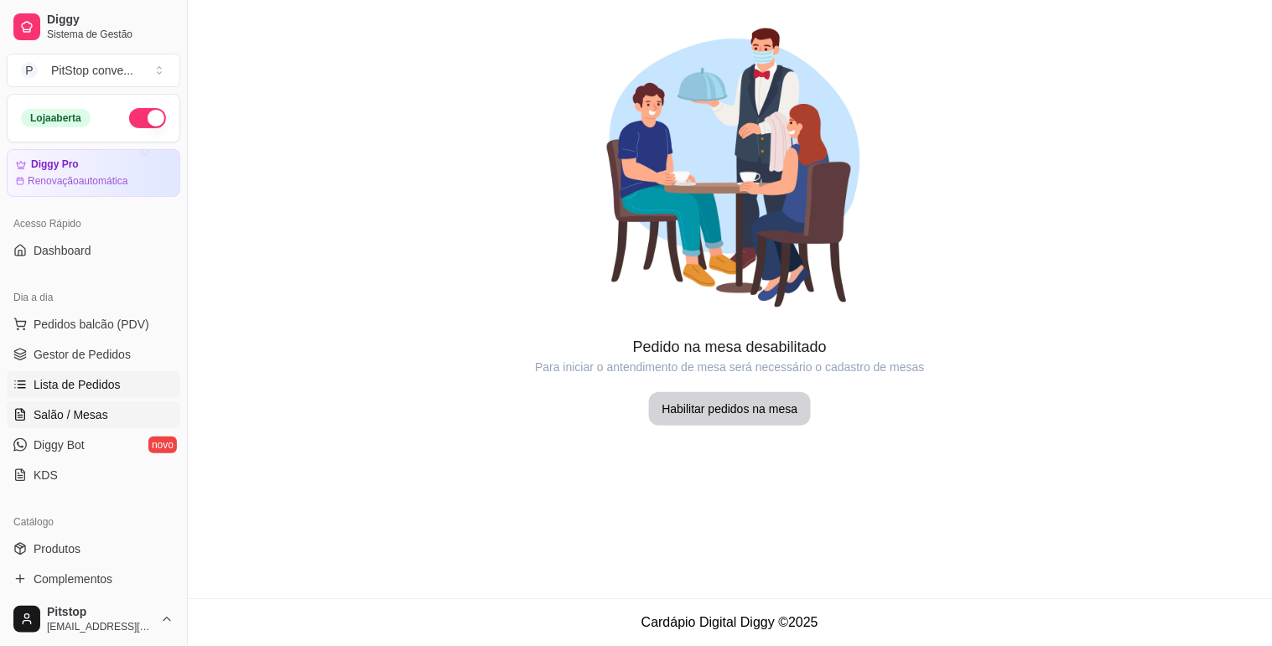
click at [103, 382] on span "Lista de Pedidos" at bounding box center [77, 384] width 87 height 17
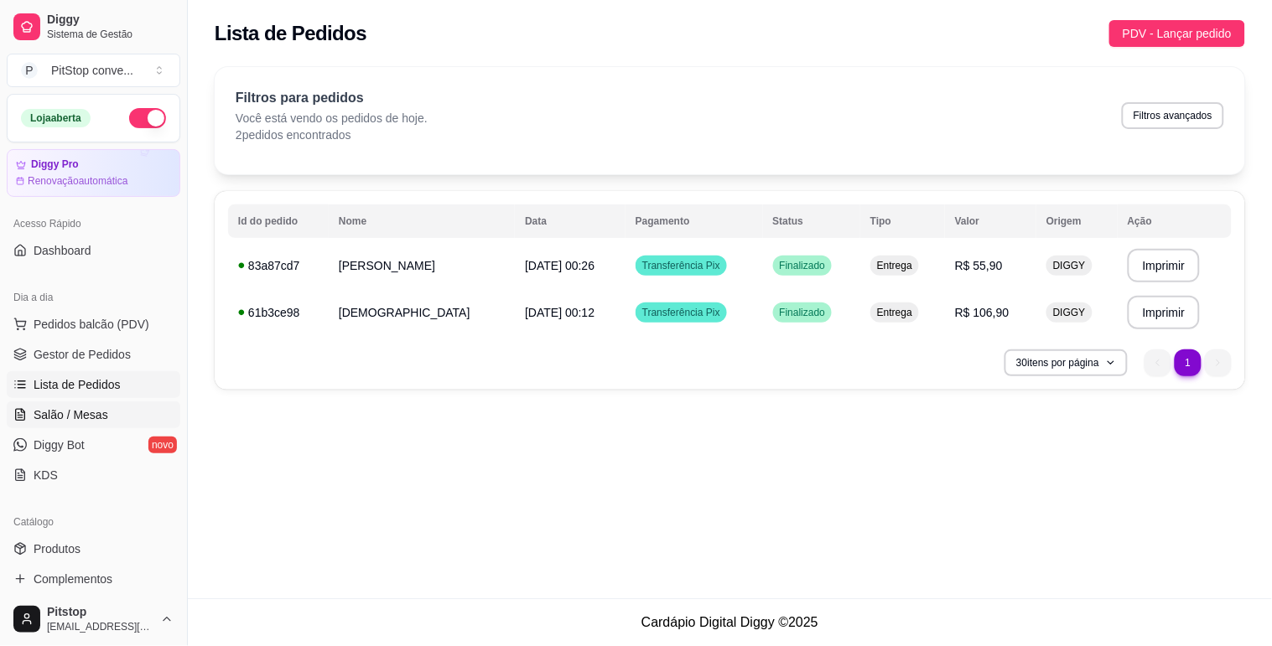
click at [103, 405] on link "Salão / Mesas" at bounding box center [94, 414] width 174 height 27
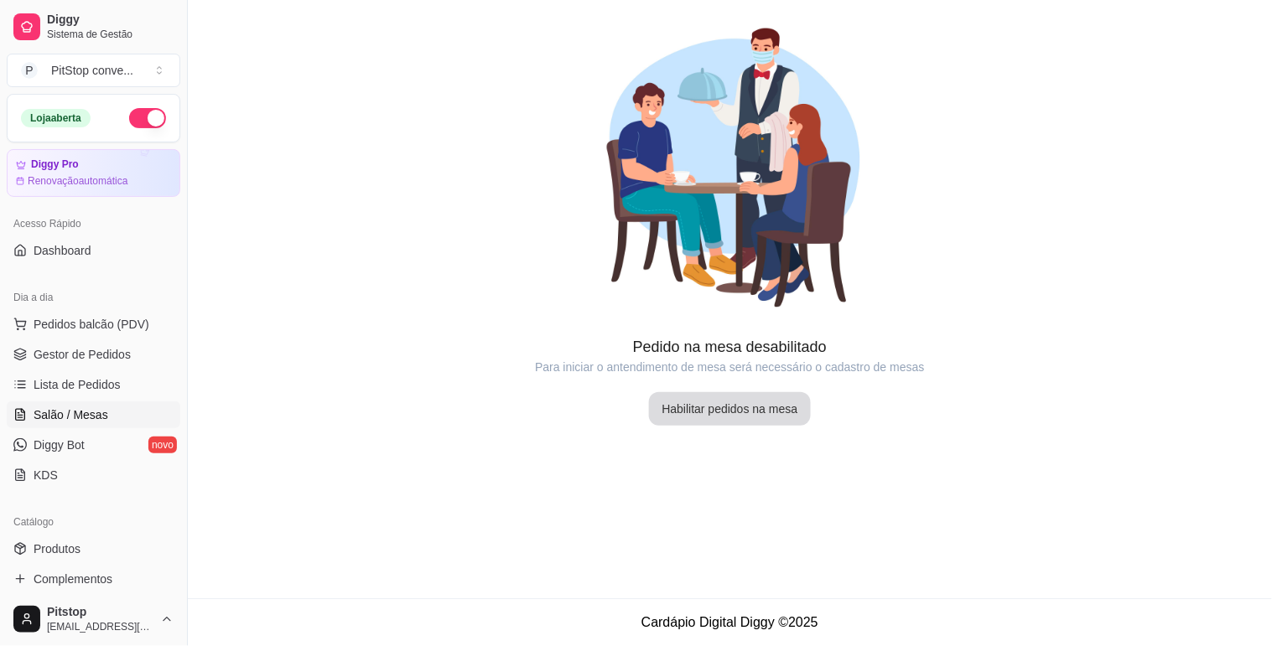
click at [764, 412] on button "Habilitar pedidos na mesa" at bounding box center [730, 409] width 163 height 34
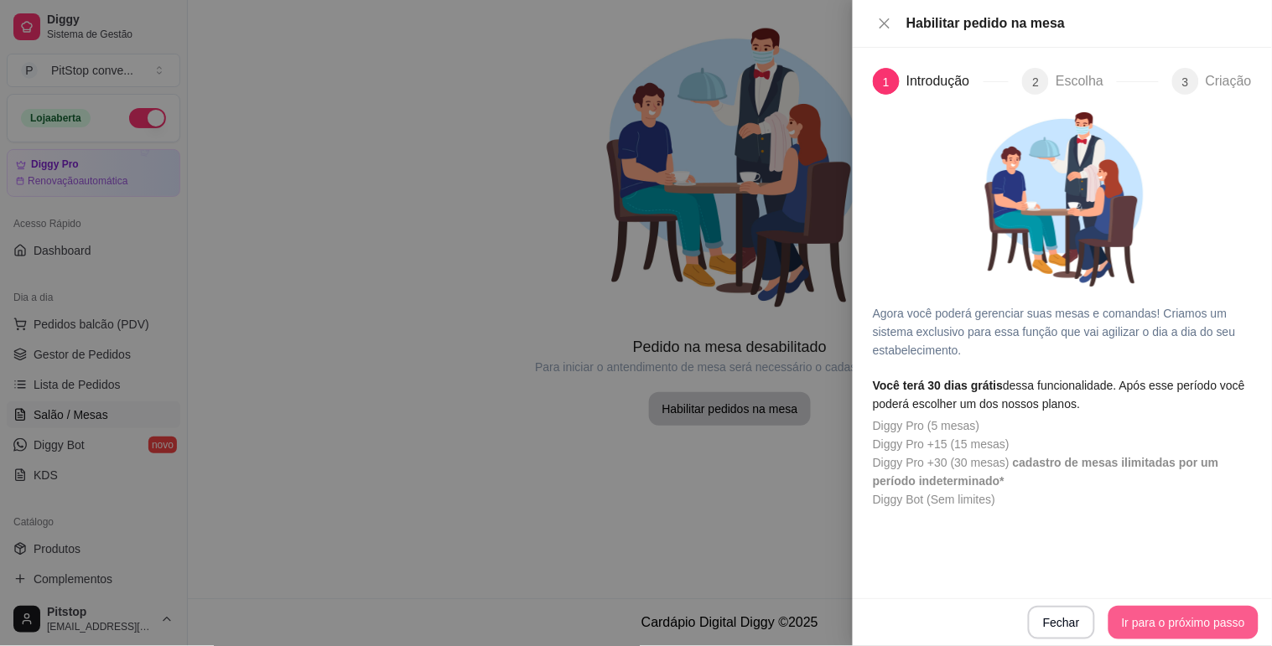
click at [1157, 624] on button "Ir para o próximo passo" at bounding box center [1183, 623] width 150 height 34
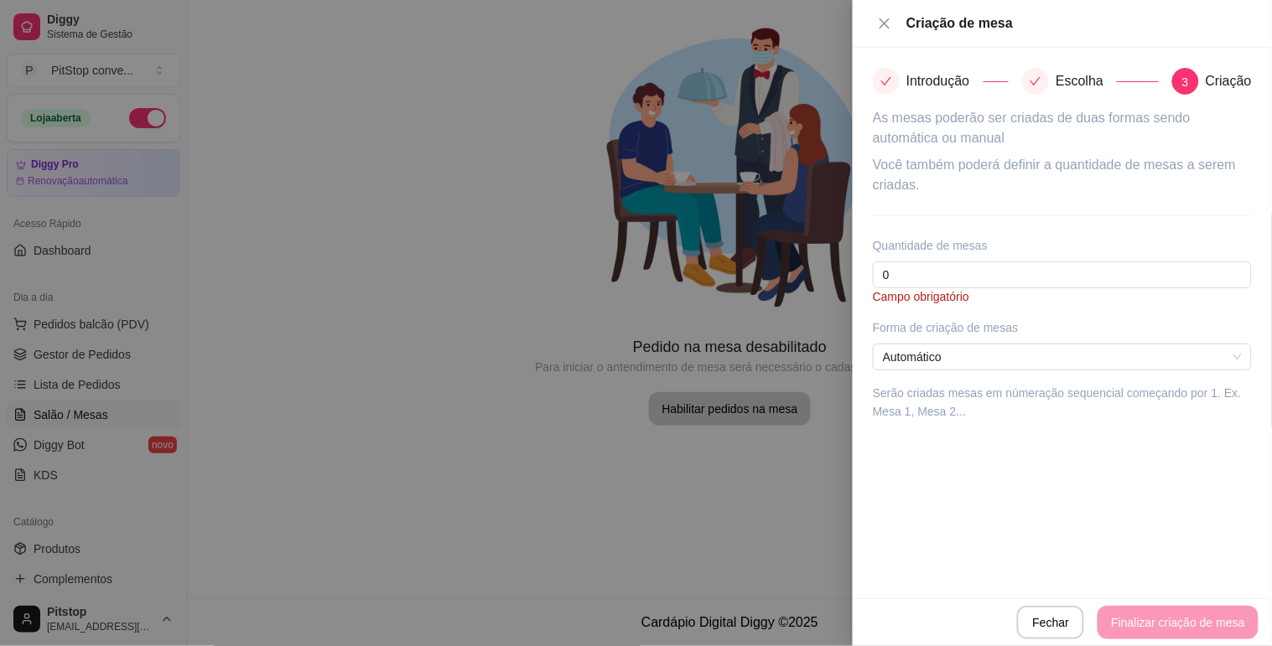
click at [1157, 624] on div "Fechar Finalizar criação de mesa" at bounding box center [1062, 623] width 392 height 34
click at [920, 270] on input "0" at bounding box center [1062, 275] width 379 height 27
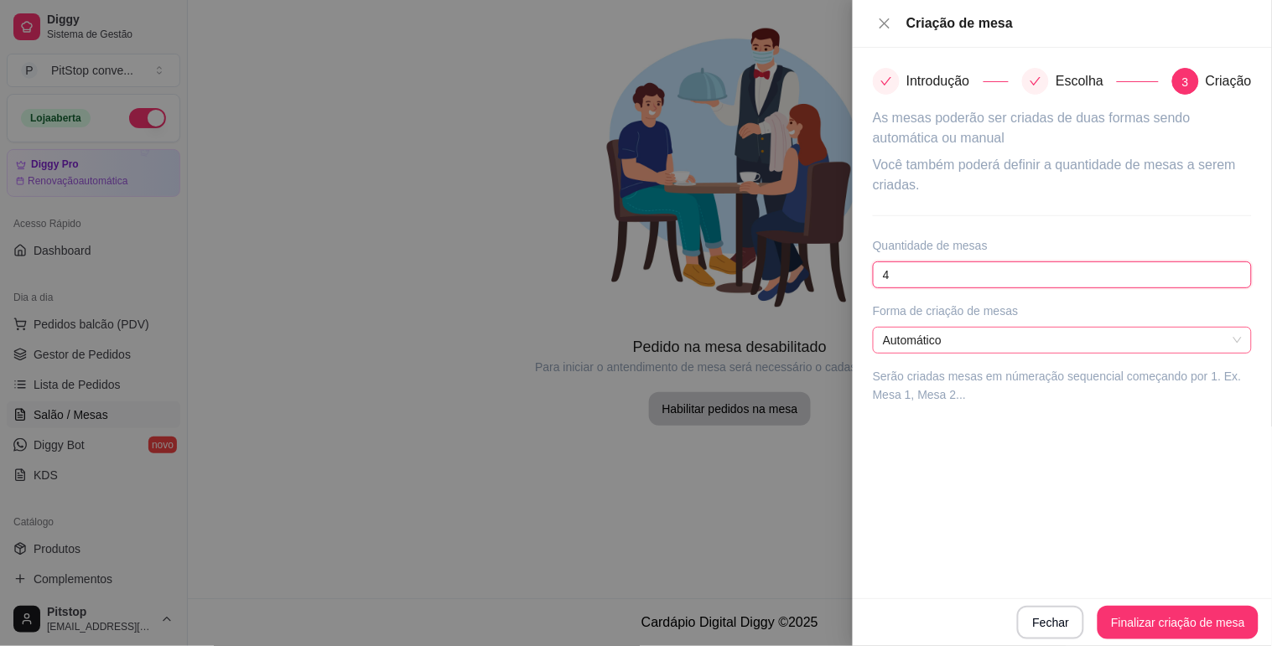
click at [969, 339] on span "Automático" at bounding box center [1062, 340] width 359 height 25
type input "4"
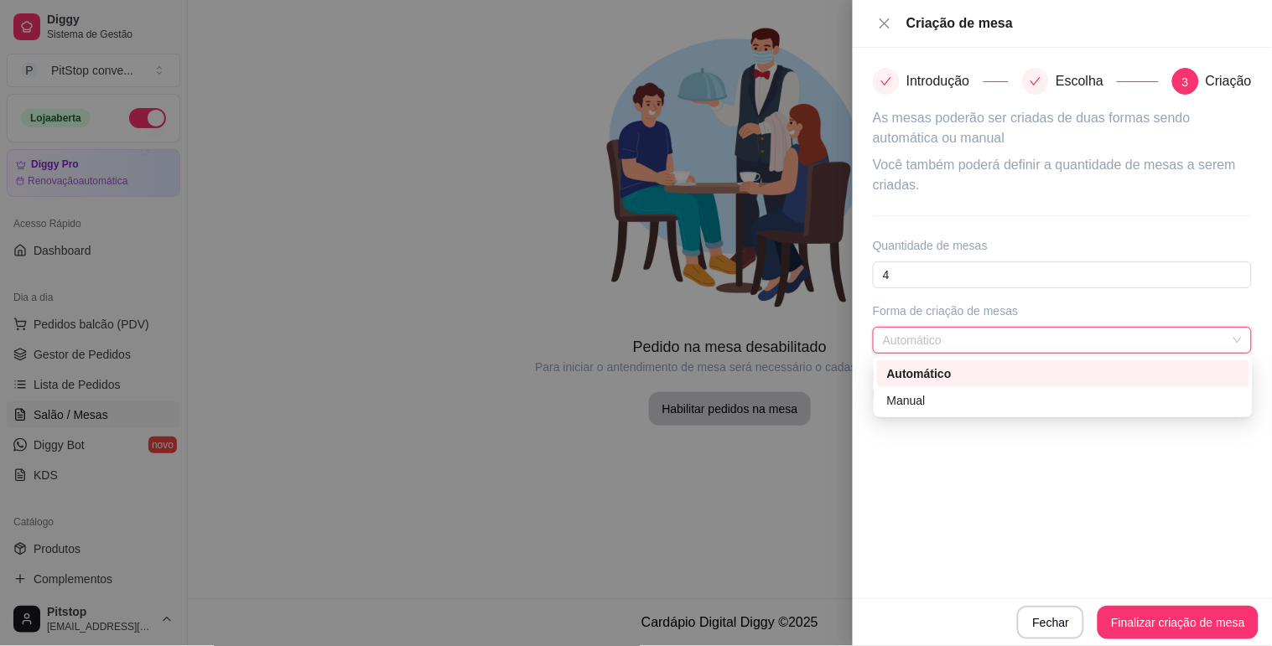
click at [967, 372] on div "Automático" at bounding box center [1063, 374] width 352 height 18
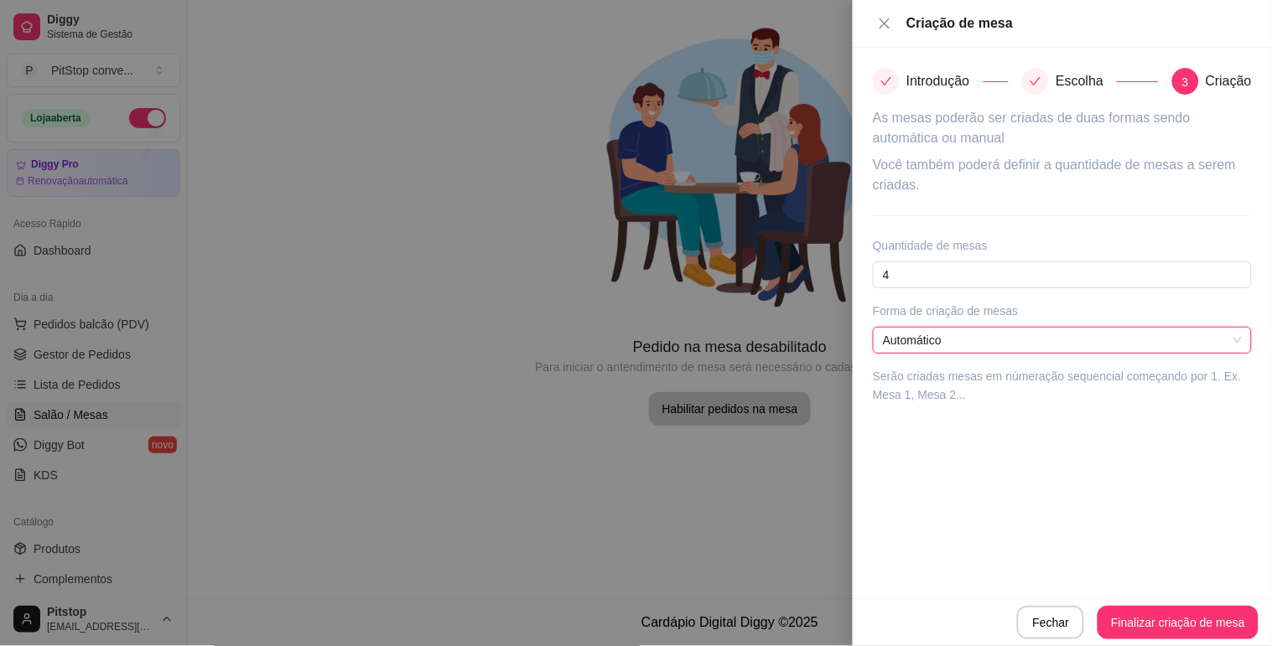
click at [951, 336] on span "Automático" at bounding box center [1062, 340] width 359 height 25
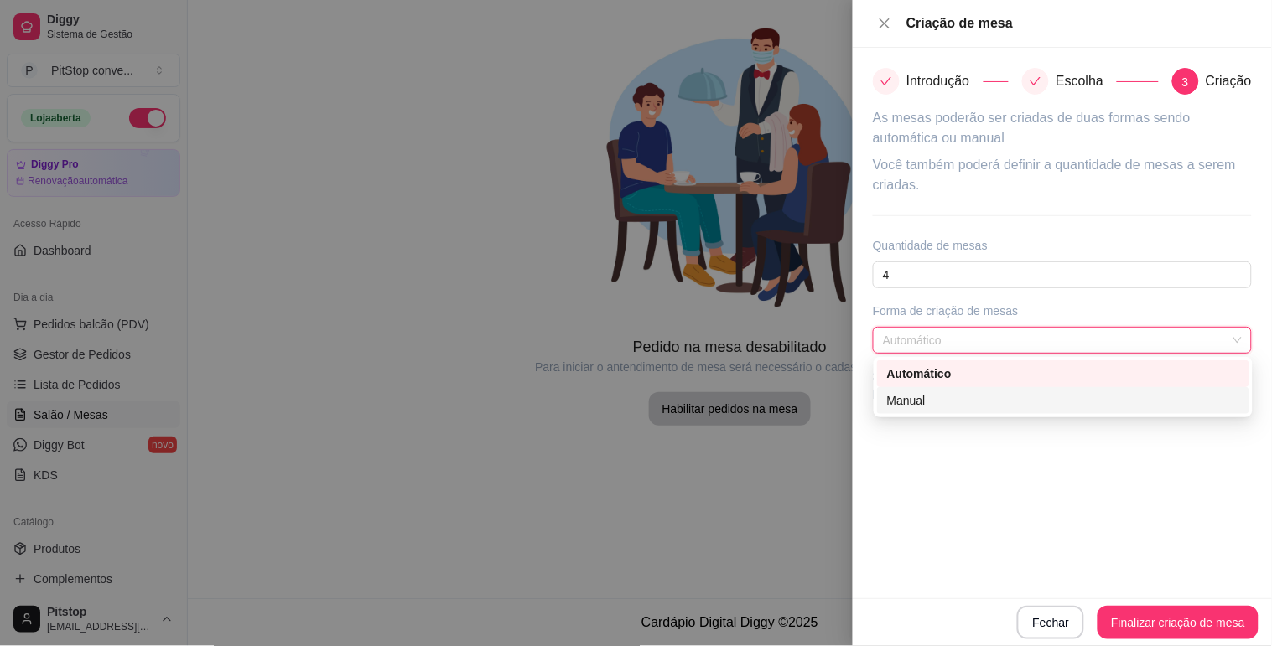
click at [965, 399] on div "Manual" at bounding box center [1063, 400] width 352 height 18
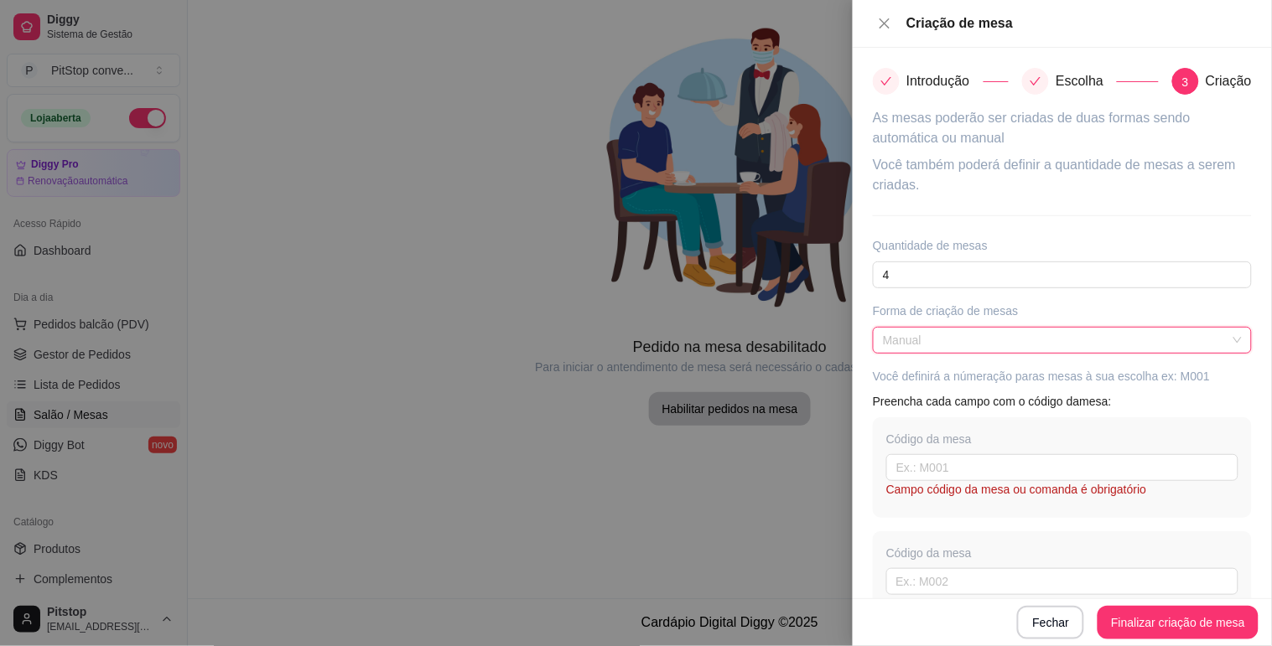
click at [930, 331] on span "Manual" at bounding box center [1062, 340] width 359 height 25
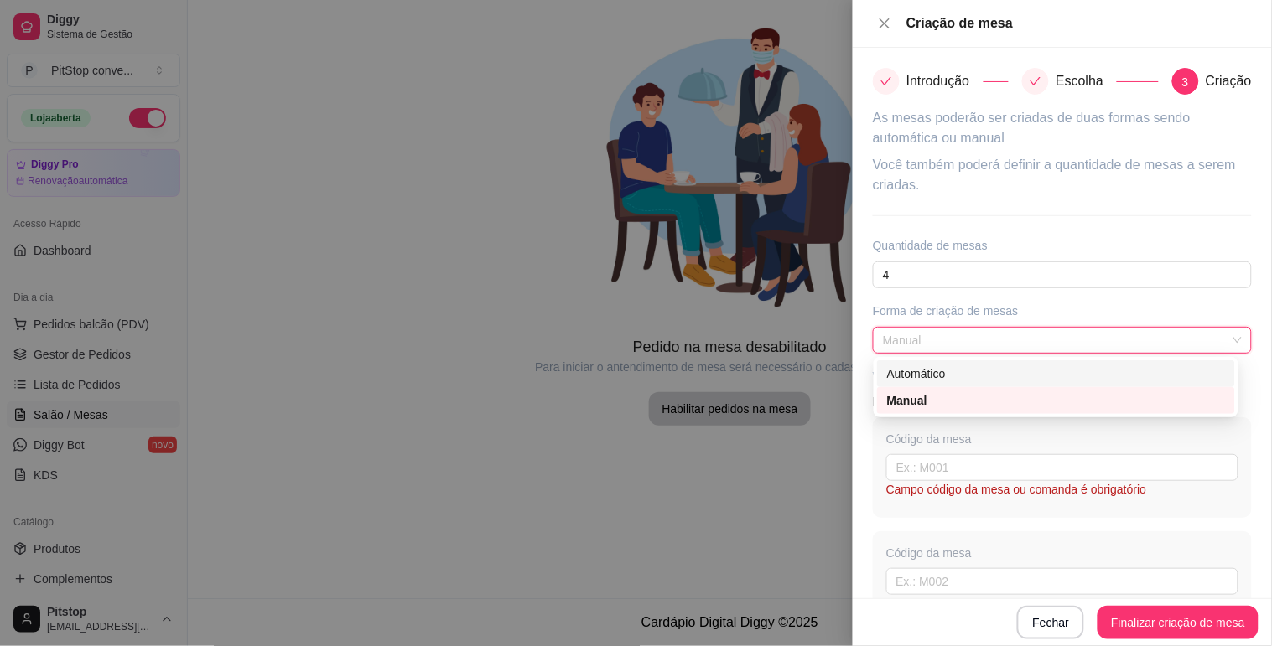
click at [937, 372] on div "Automático" at bounding box center [1056, 374] width 338 height 18
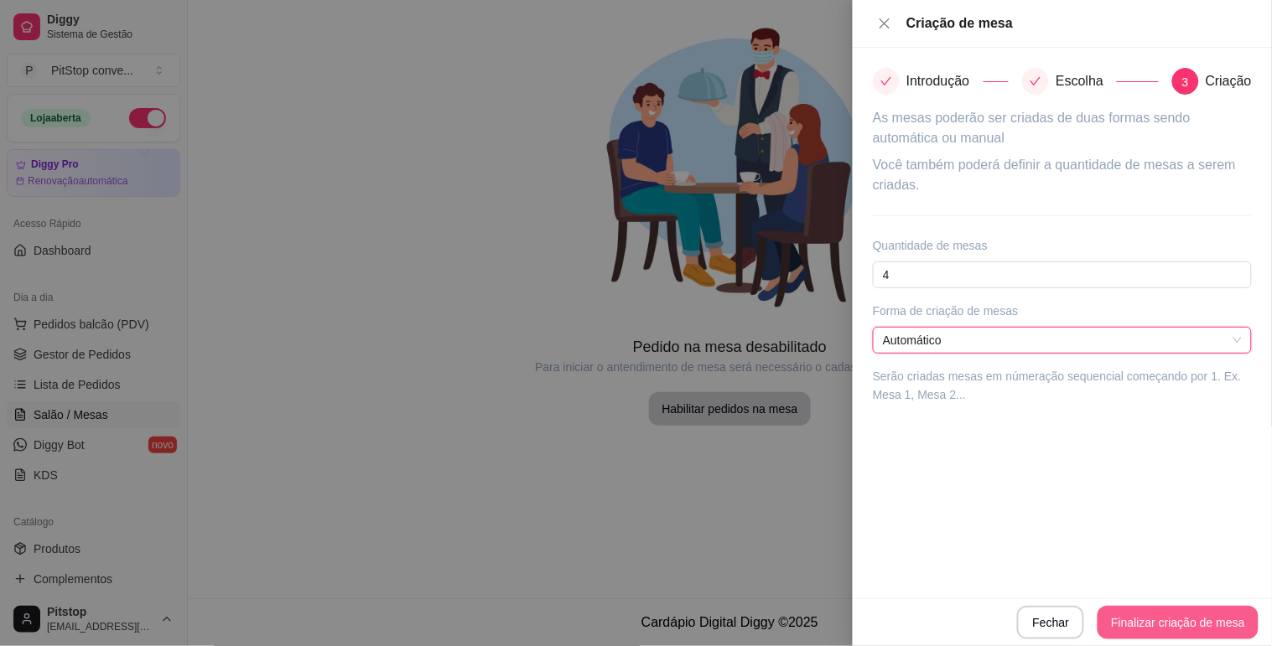
click at [1158, 632] on button "Finalizar criação de mesa" at bounding box center [1177, 623] width 161 height 34
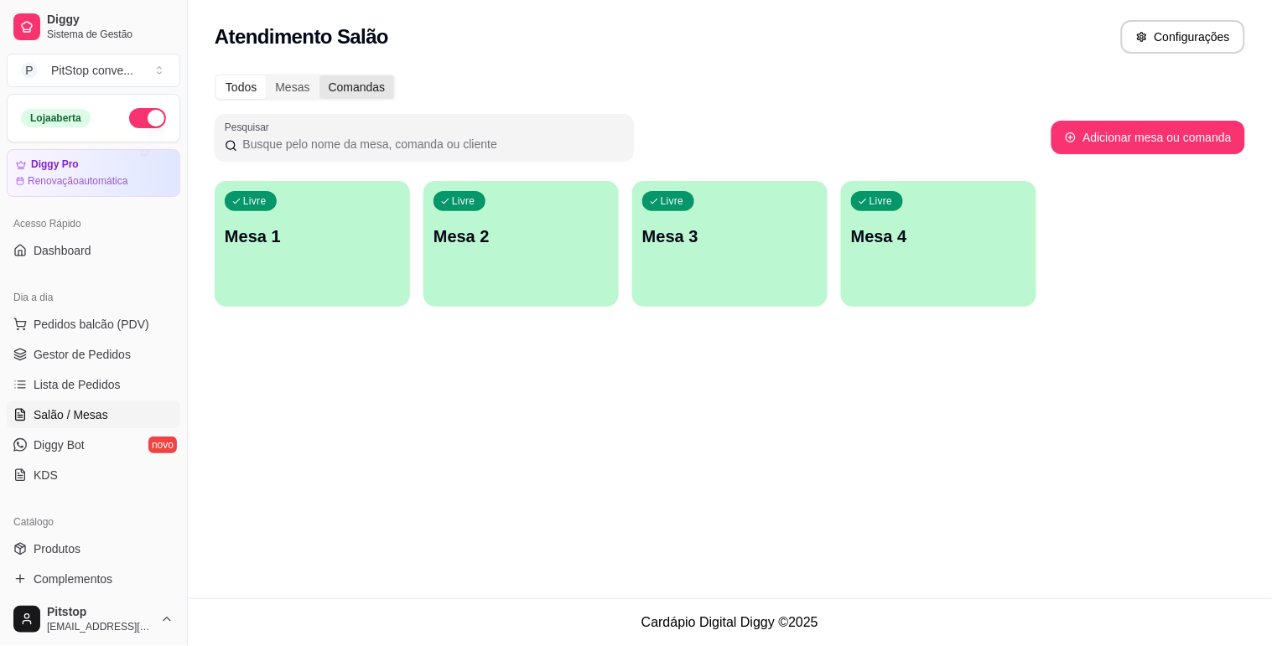
click at [362, 89] on div "Comandas" at bounding box center [356, 86] width 75 height 23
click at [319, 75] on input "Comandas" at bounding box center [319, 75] width 0 height 0
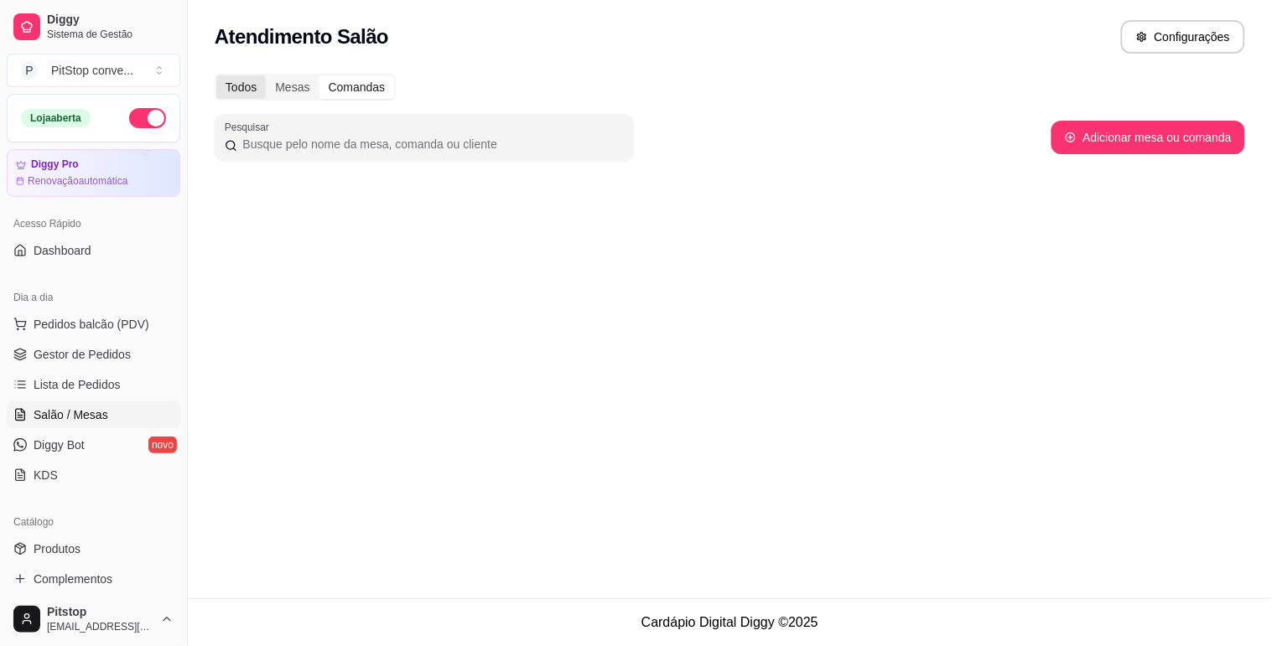
click at [253, 87] on div "Todos" at bounding box center [240, 86] width 49 height 23
click at [216, 75] on input "Todos" at bounding box center [216, 75] width 0 height 0
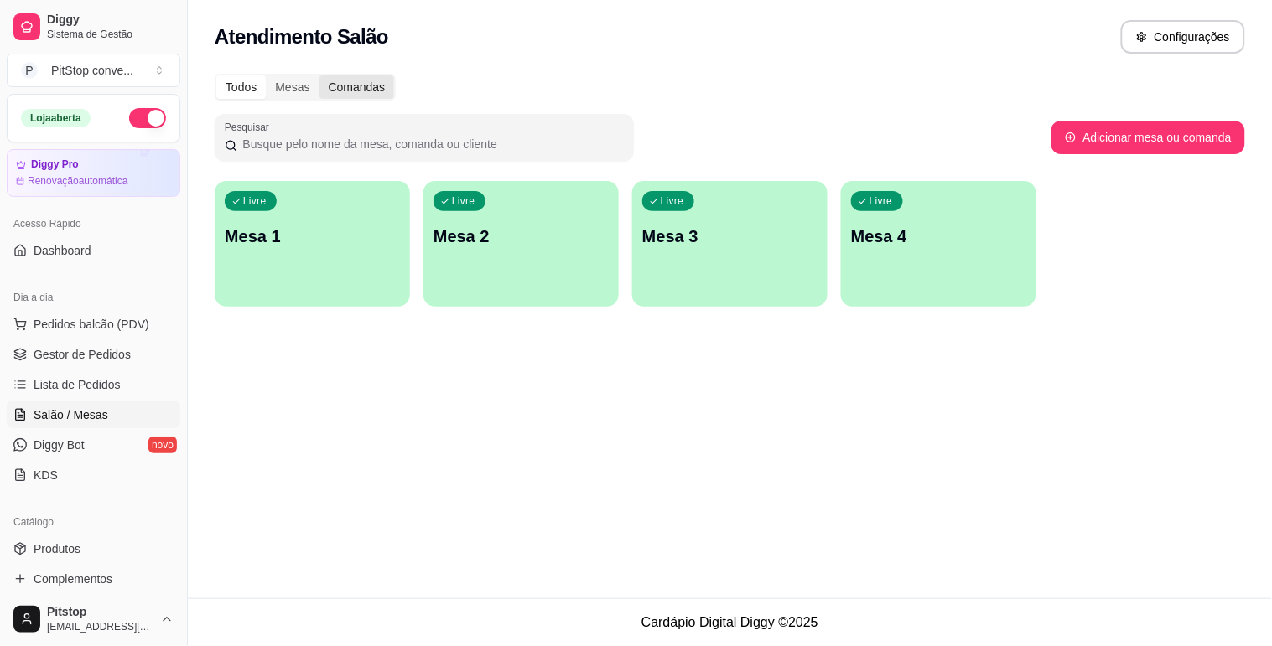
click at [348, 87] on div "Comandas" at bounding box center [356, 86] width 75 height 23
click at [319, 75] on input "Comandas" at bounding box center [319, 75] width 0 height 0
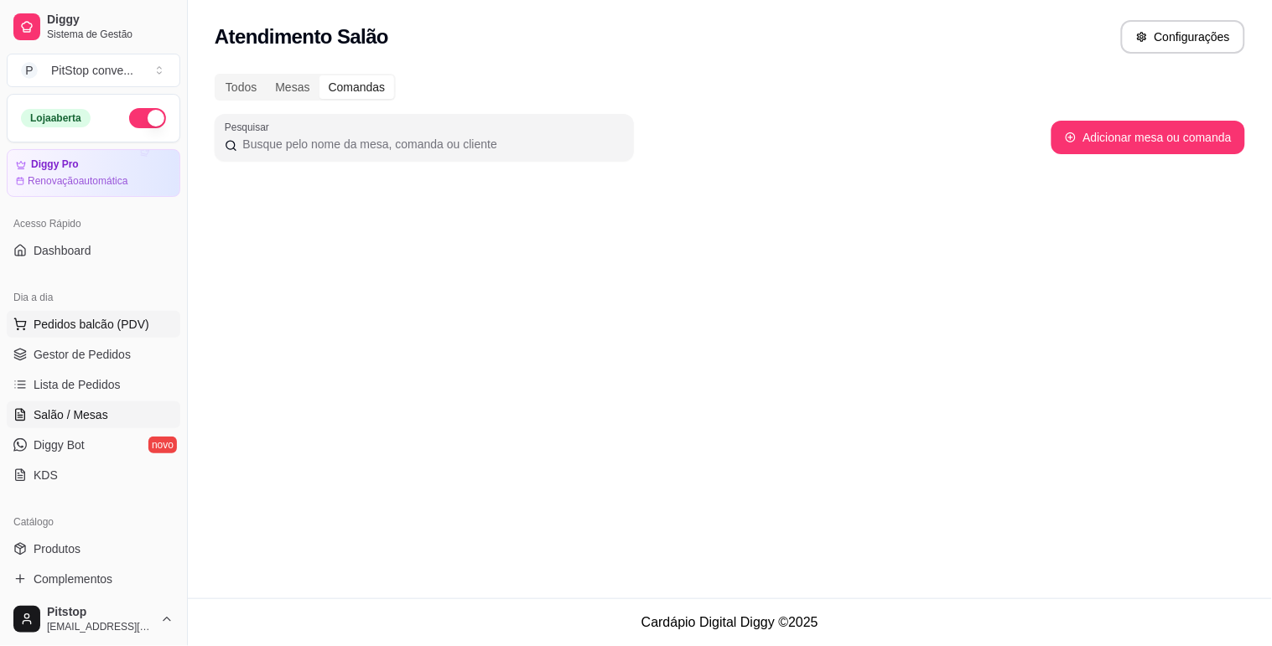
click at [77, 322] on span "Pedidos balcão (PDV)" at bounding box center [92, 324] width 116 height 17
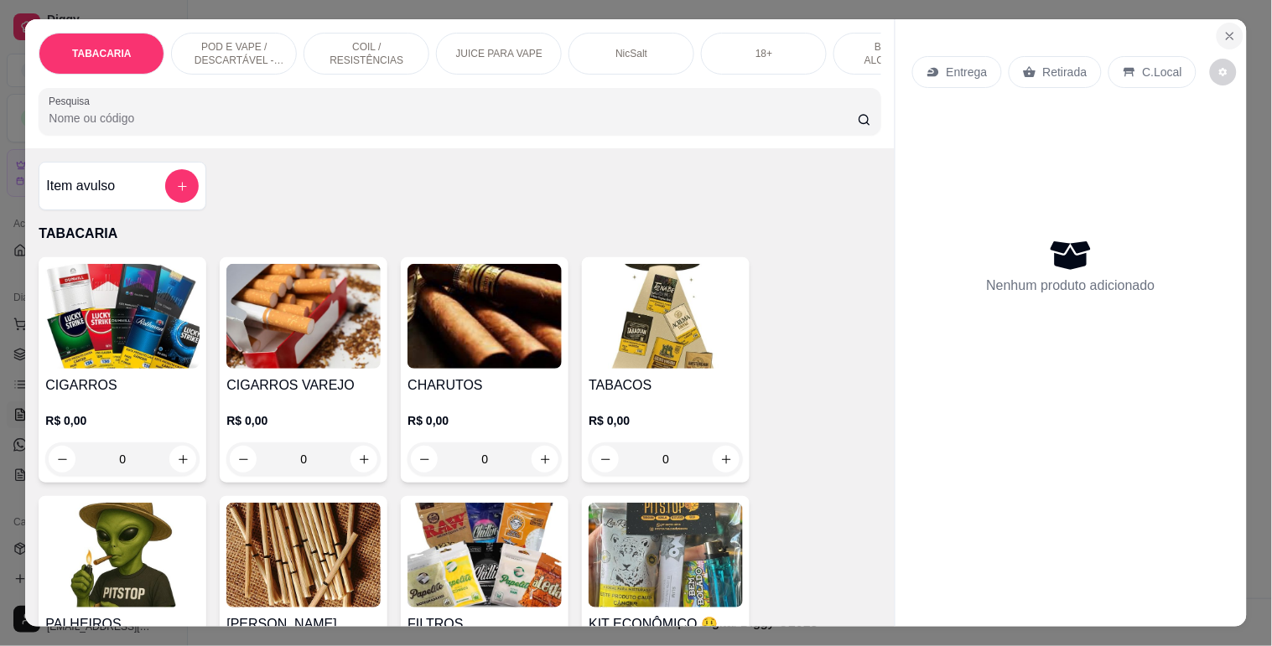
click at [1223, 29] on icon "Close" at bounding box center [1229, 35] width 13 height 13
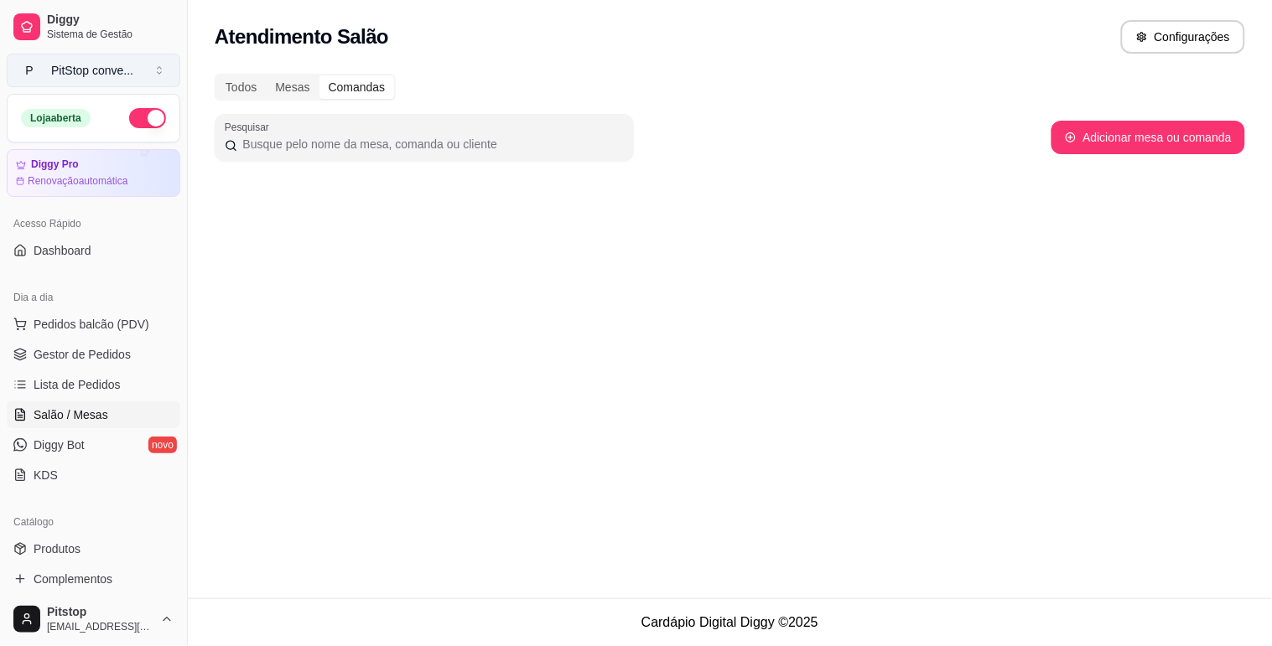
click at [154, 72] on button "P PitStop conve ..." at bounding box center [94, 71] width 174 height 34
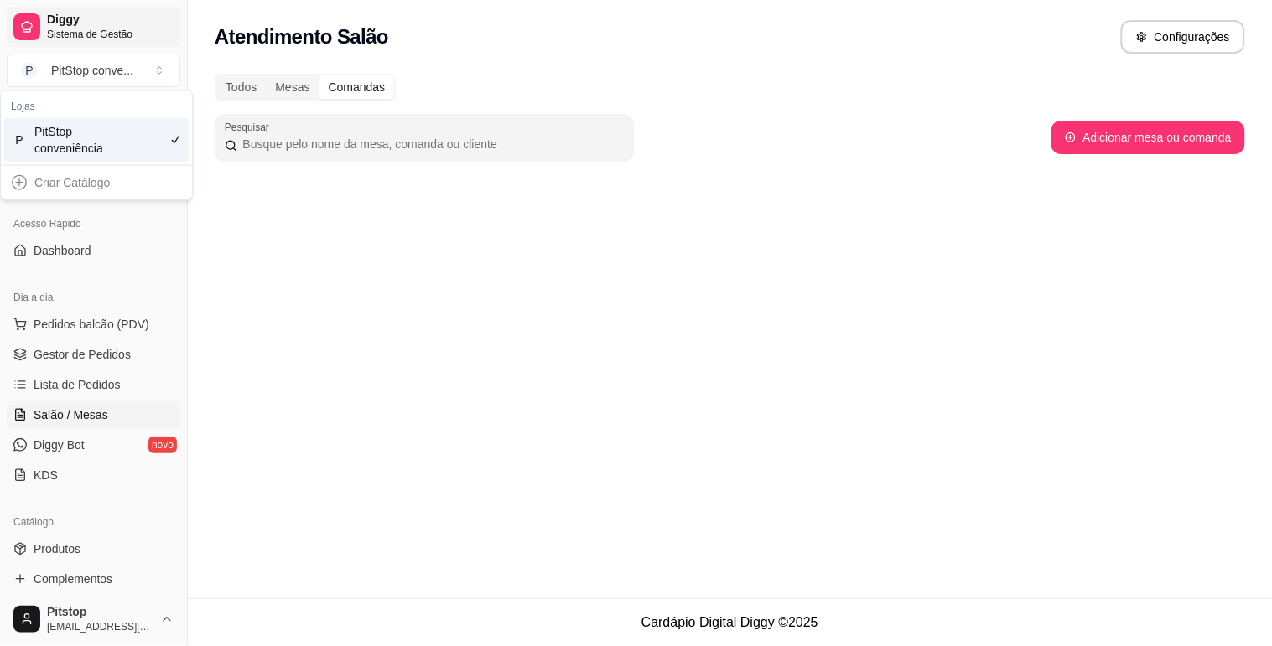
click at [80, 21] on span "Diggy" at bounding box center [110, 20] width 127 height 15
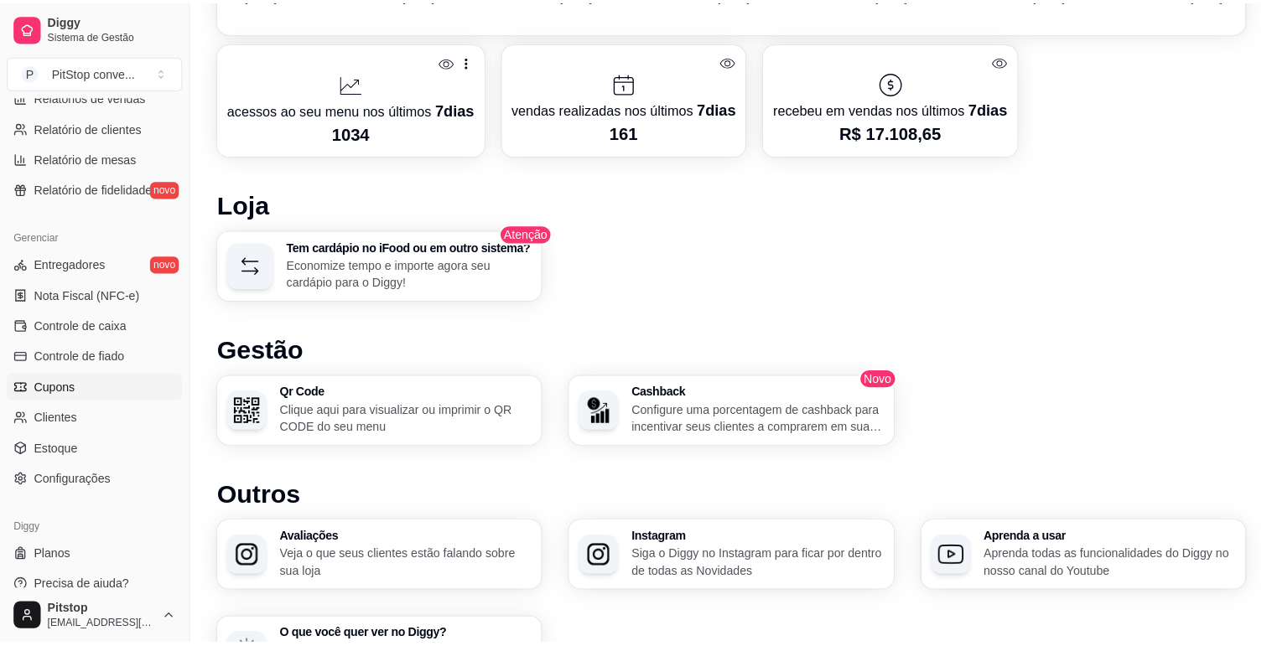
scroll to position [559, 0]
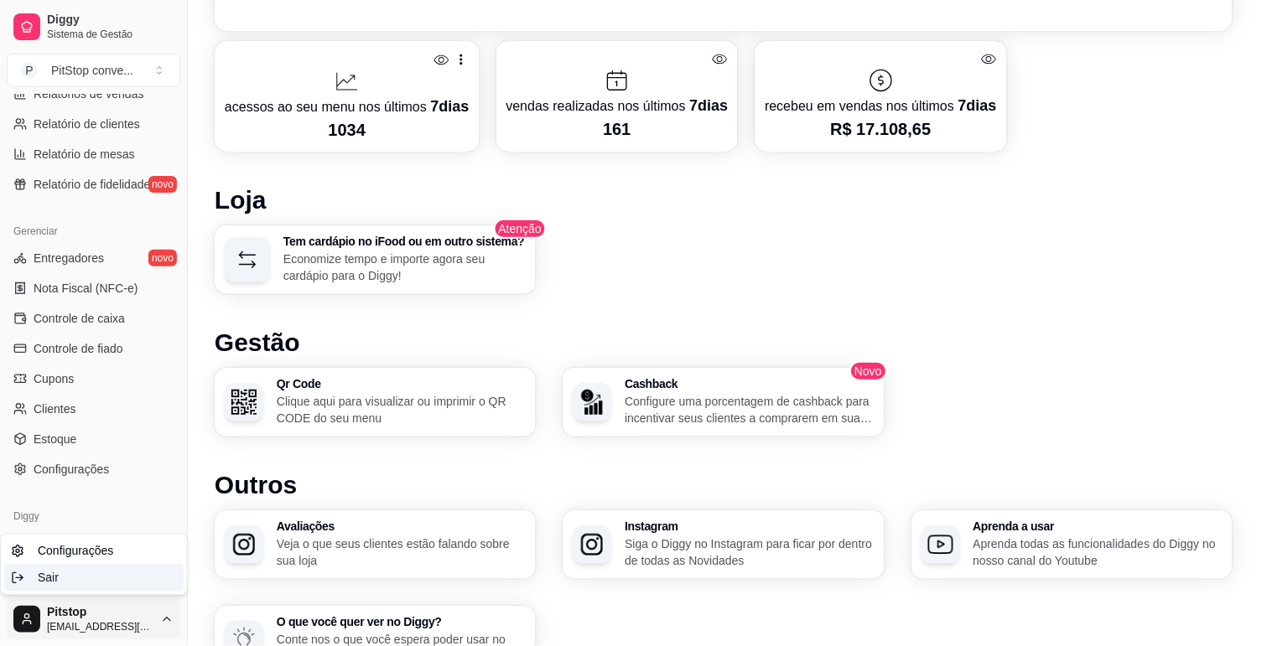
click at [39, 578] on span "Sair" at bounding box center [48, 578] width 21 height 17
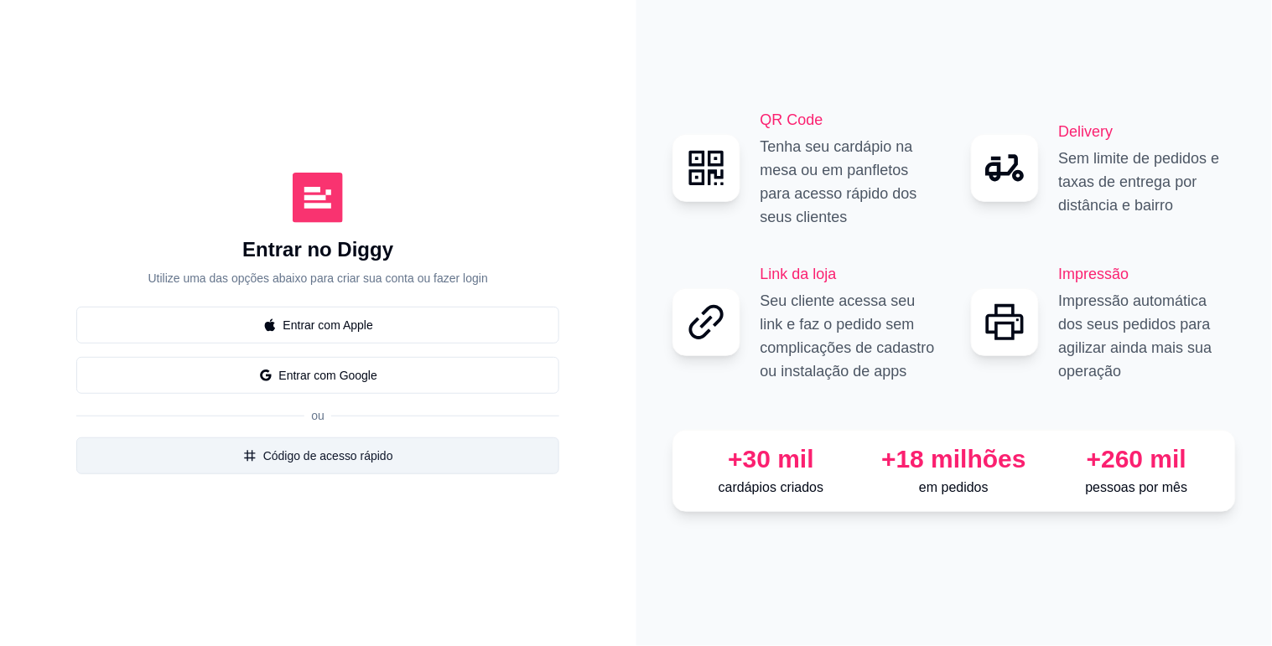
click at [339, 455] on button "Código de acesso rápido" at bounding box center [317, 456] width 483 height 37
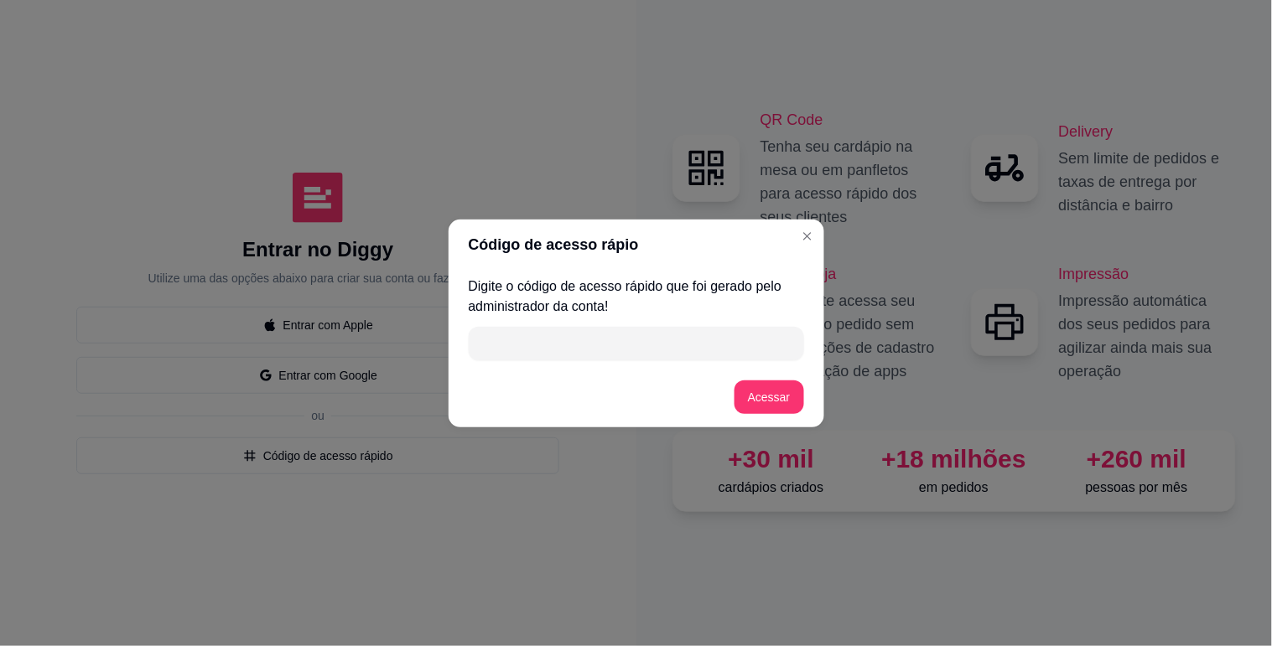
click at [614, 344] on input "" at bounding box center [636, 344] width 315 height 34
type input "49FD5"
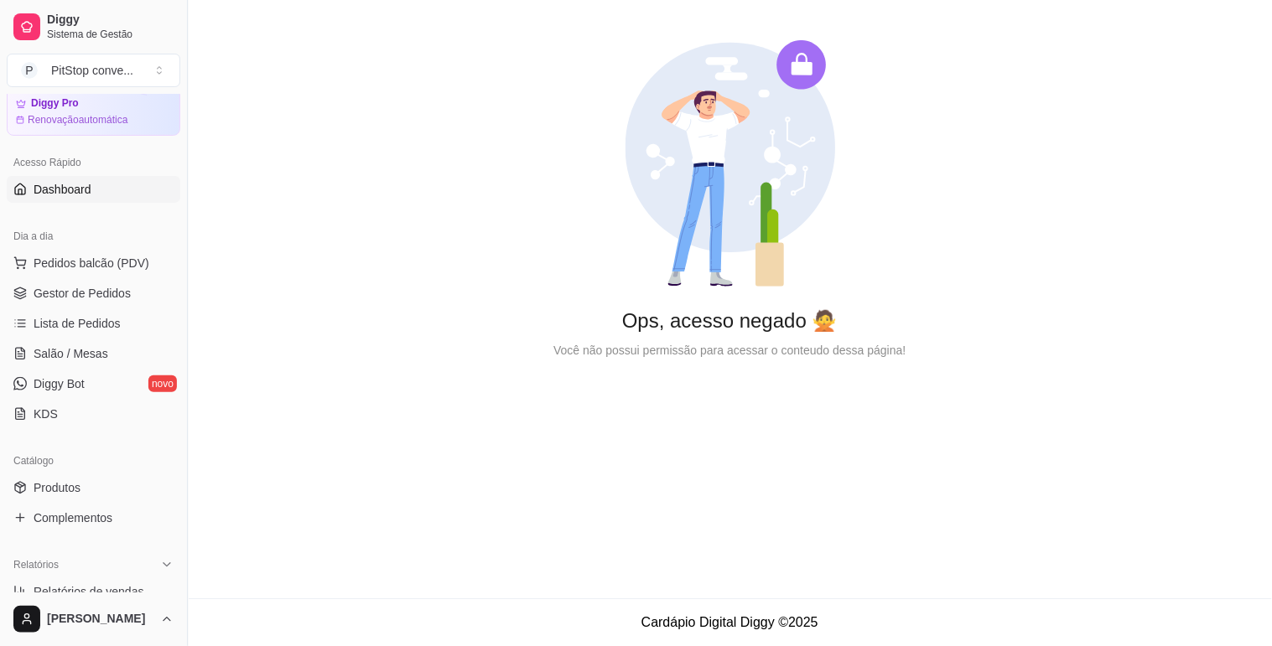
scroll to position [93, 0]
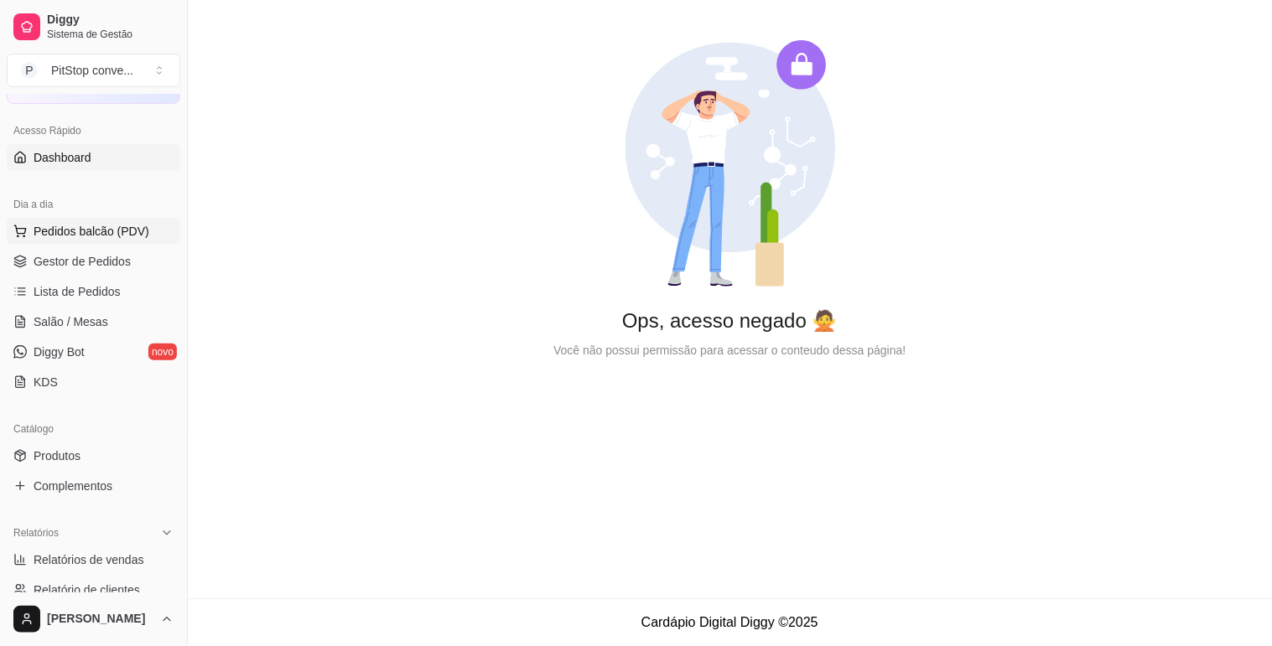
click at [77, 228] on span "Pedidos balcão (PDV)" at bounding box center [92, 231] width 116 height 17
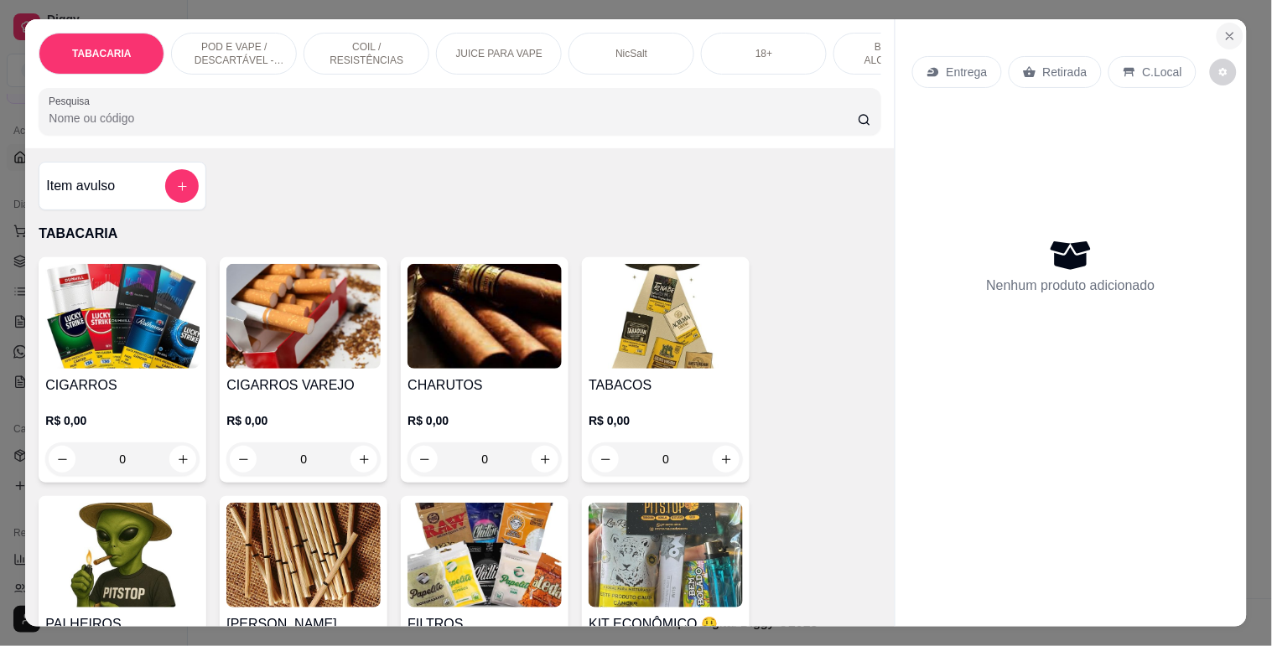
click at [1225, 35] on icon "Close" at bounding box center [1229, 35] width 13 height 13
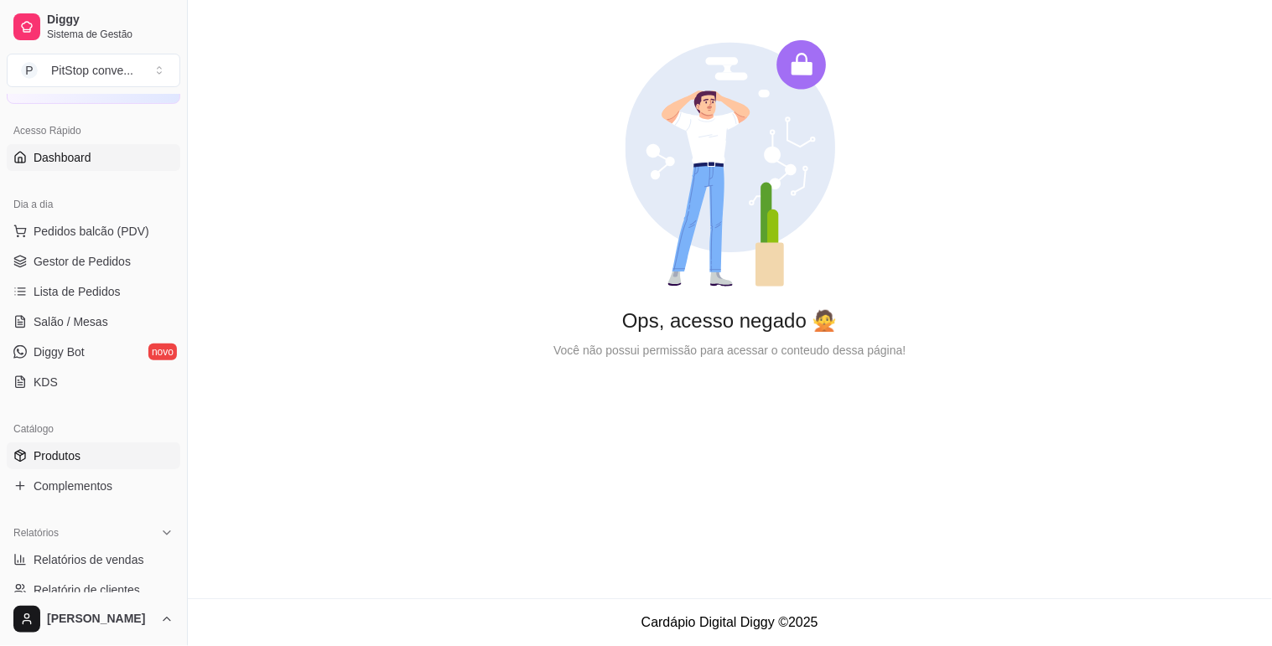
click at [30, 464] on link "Produtos" at bounding box center [94, 456] width 174 height 27
click at [96, 230] on span "Pedidos balcão (PDV)" at bounding box center [92, 231] width 116 height 17
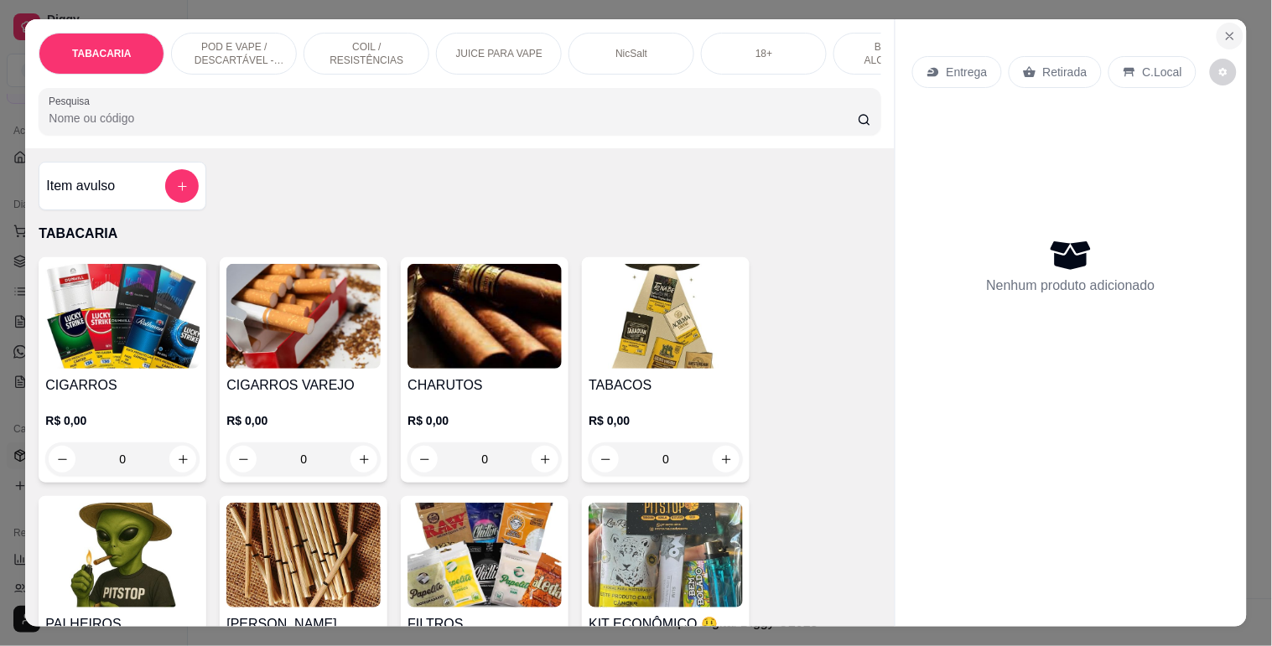
click at [1223, 32] on icon "Close" at bounding box center [1229, 35] width 13 height 13
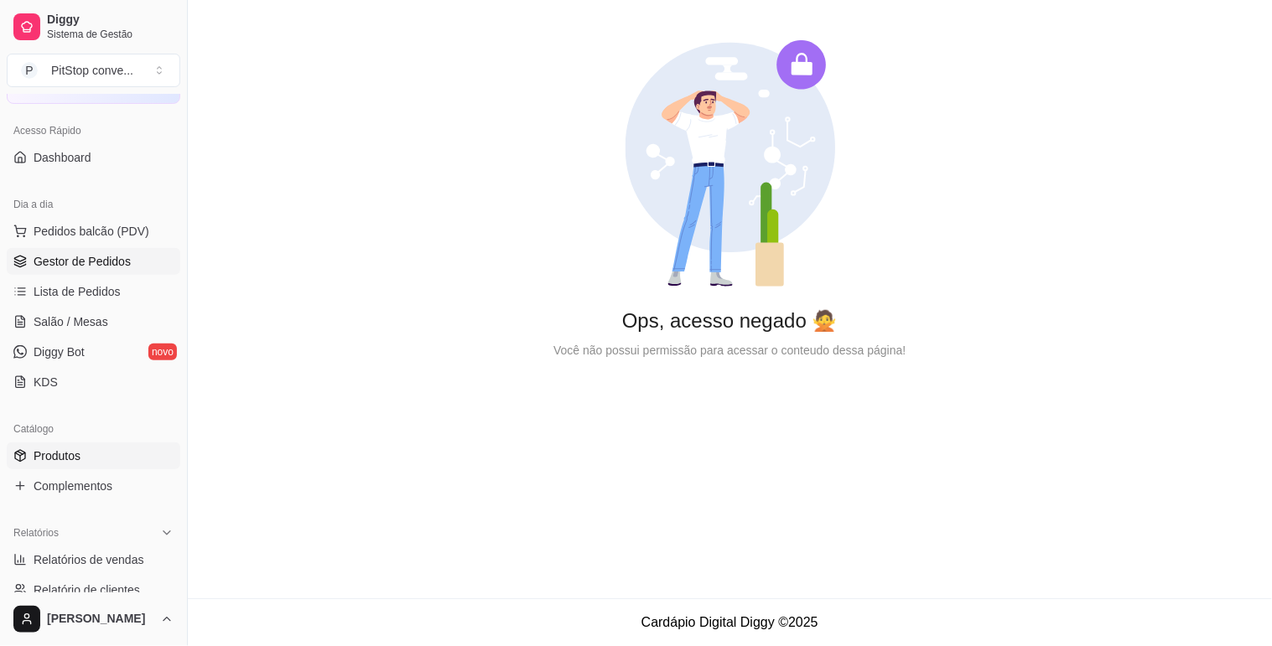
click at [134, 255] on link "Gestor de Pedidos" at bounding box center [94, 261] width 174 height 27
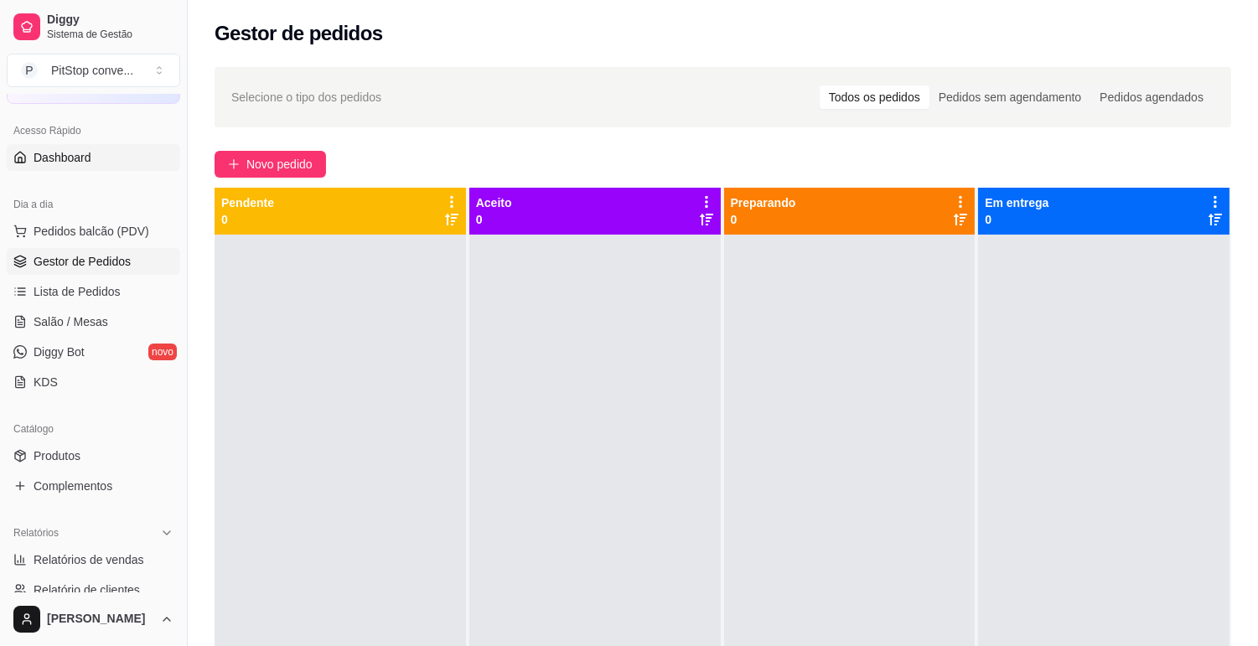
click at [102, 153] on link "Dashboard" at bounding box center [94, 157] width 174 height 27
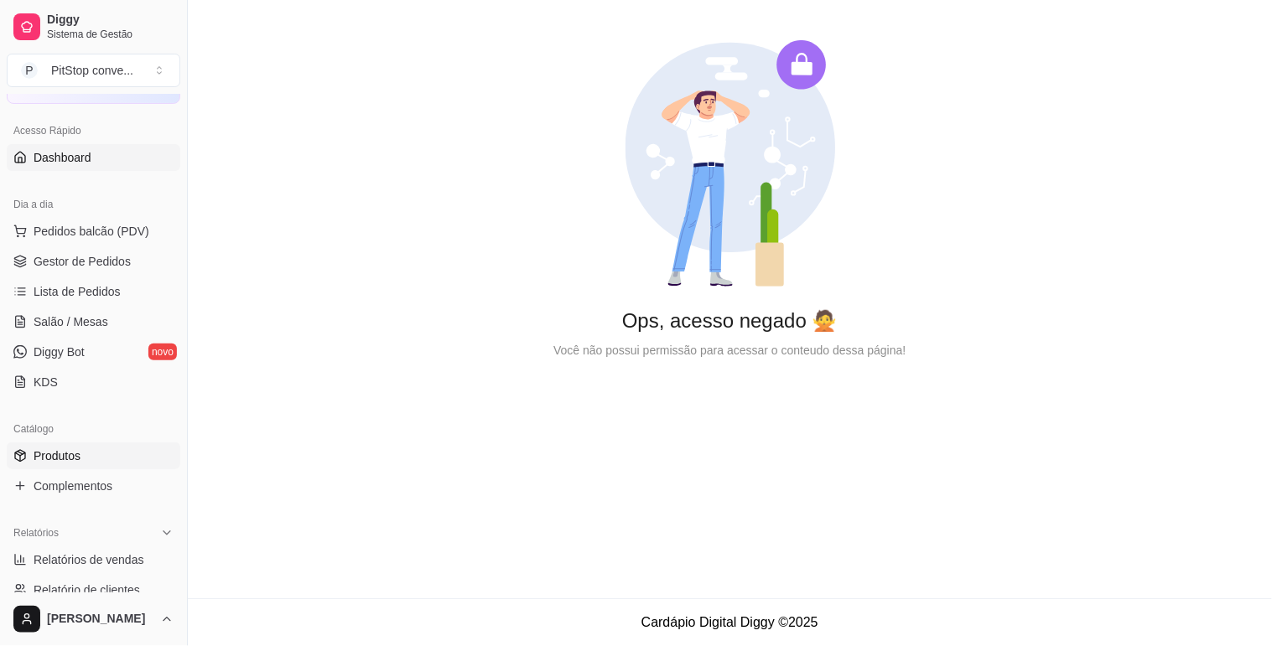
click at [91, 459] on link "Produtos" at bounding box center [94, 456] width 174 height 27
click at [109, 488] on span "Complementos" at bounding box center [73, 486] width 79 height 17
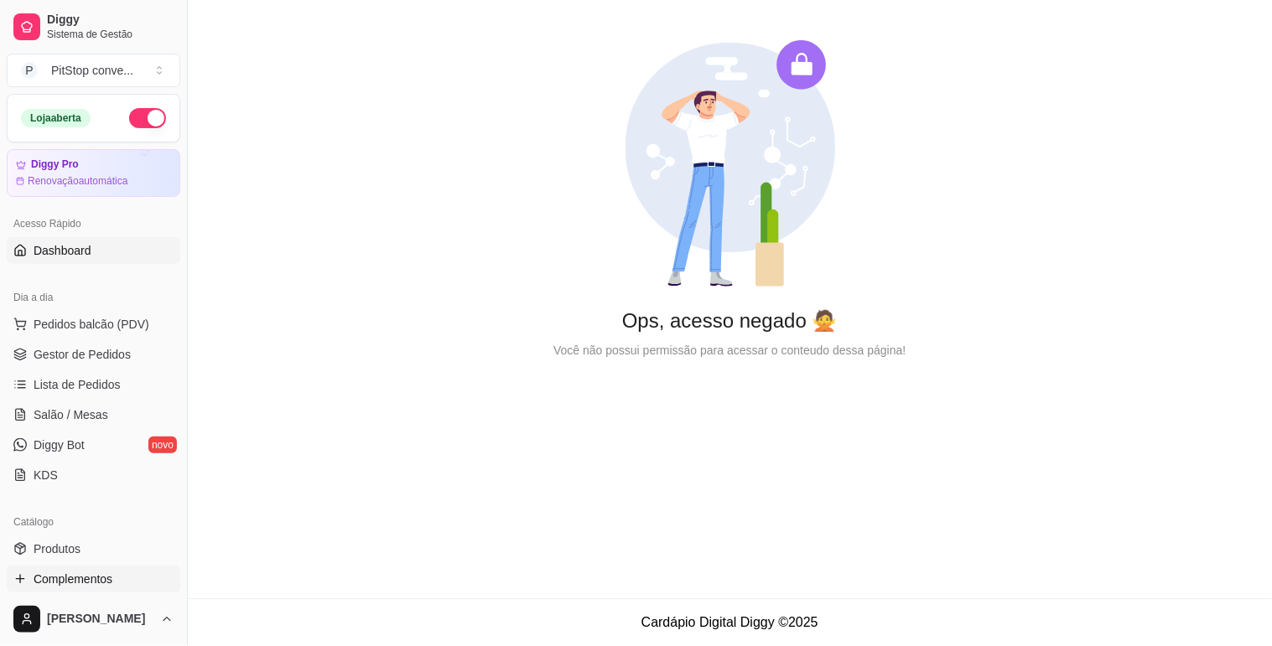
click at [92, 246] on link "Dashboard" at bounding box center [94, 250] width 174 height 27
click at [94, 264] on div "Acesso Rápido Dashboard" at bounding box center [93, 237] width 187 height 67
click at [93, 262] on link "Dashboard" at bounding box center [94, 250] width 174 height 27
click at [75, 344] on link "Gestor de Pedidos" at bounding box center [94, 354] width 174 height 27
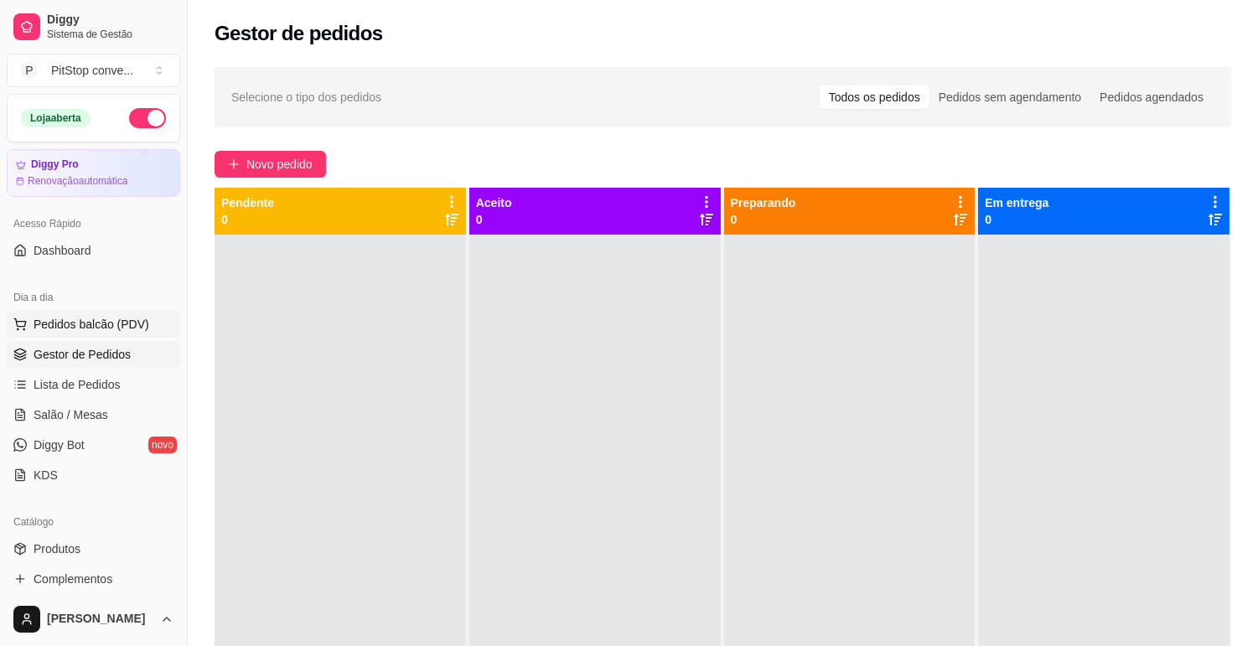
click at [126, 319] on span "Pedidos balcão (PDV)" at bounding box center [92, 324] width 116 height 17
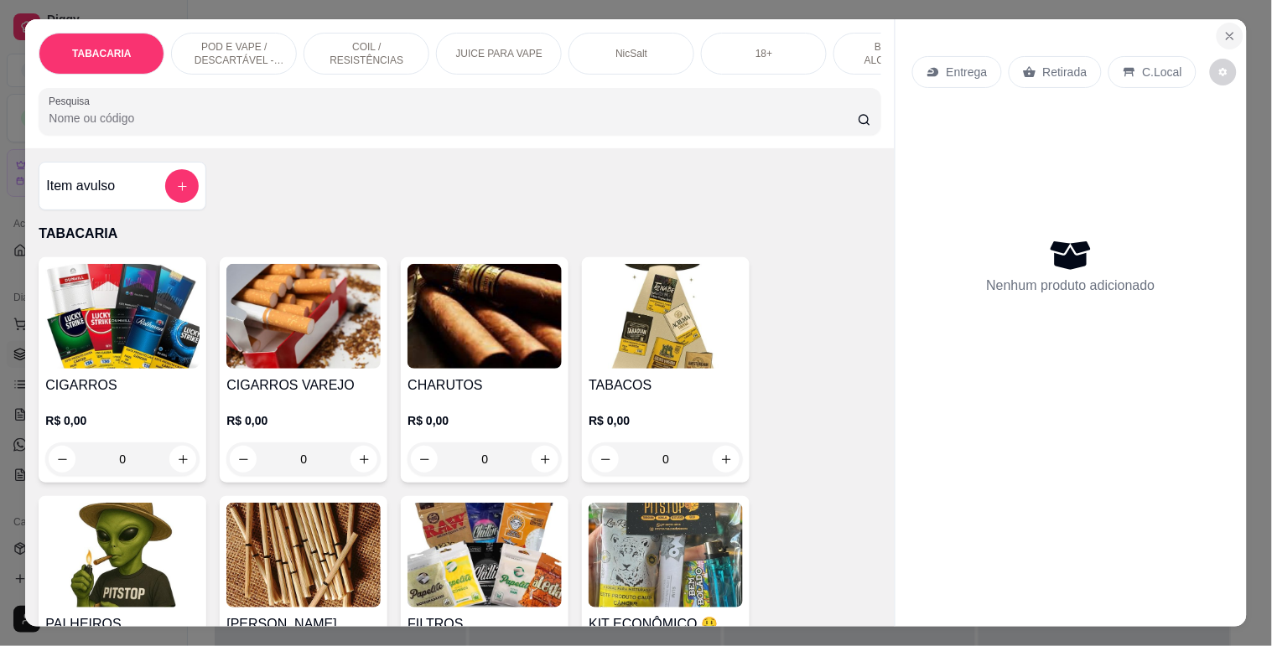
click at [1232, 29] on button "Close" at bounding box center [1229, 36] width 27 height 27
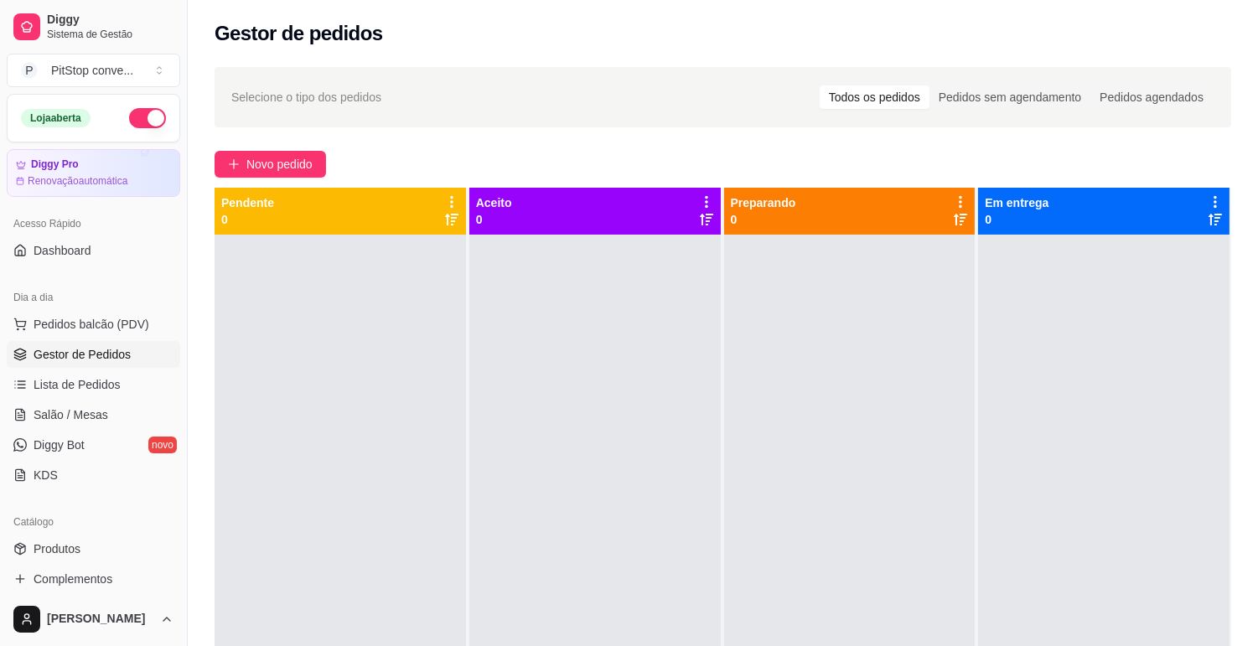
click at [64, 354] on span "Gestor de Pedidos" at bounding box center [82, 354] width 97 height 17
click at [67, 319] on span "Pedidos balcão (PDV)" at bounding box center [92, 324] width 116 height 17
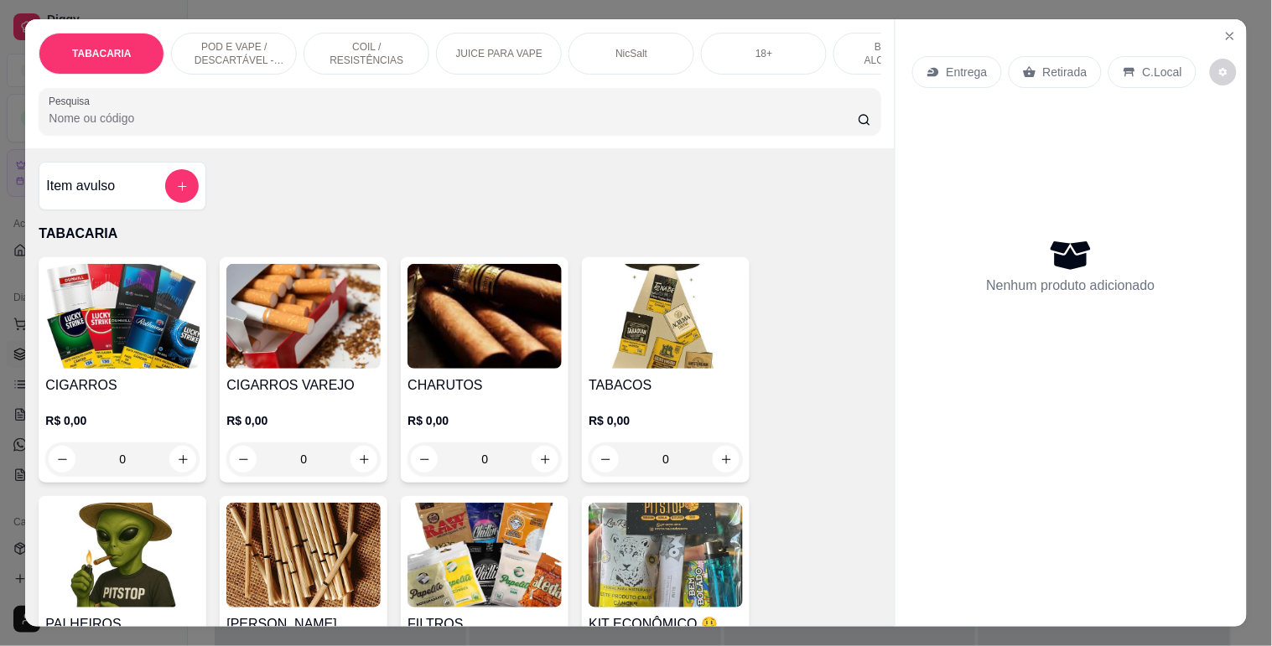
click at [189, 45] on p "POD E VAPE / DESCARTÁVEL - RECARREGAVEL" at bounding box center [233, 53] width 97 height 27
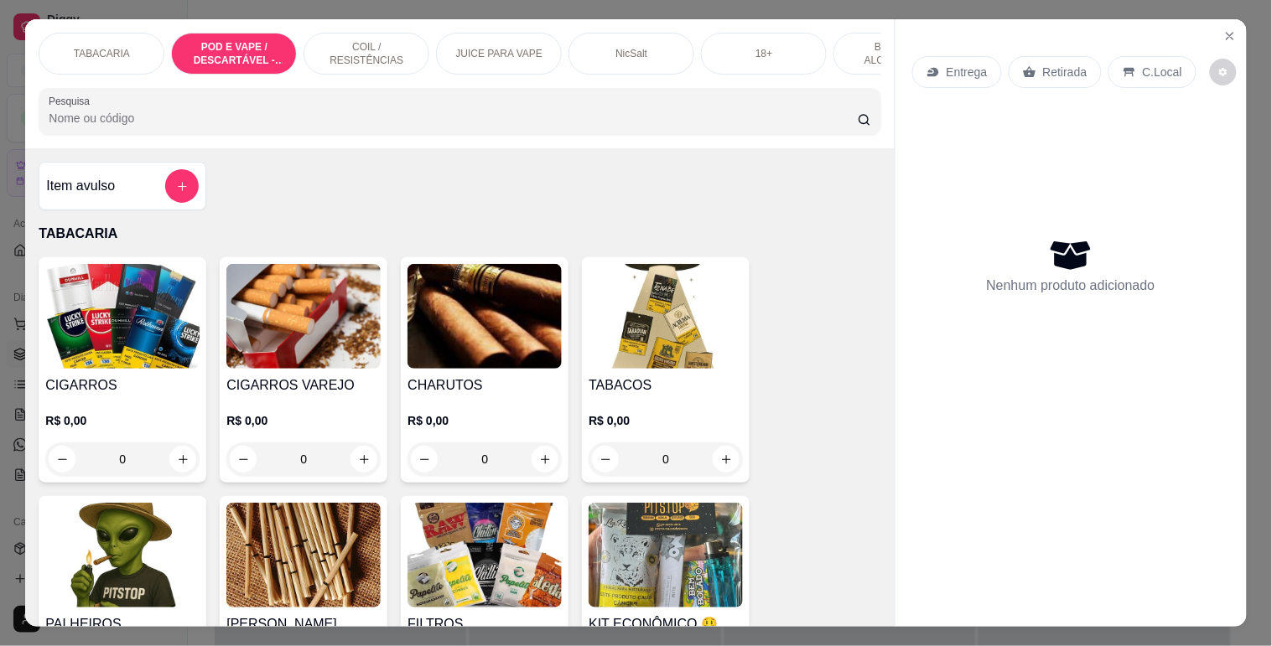
scroll to position [40, 0]
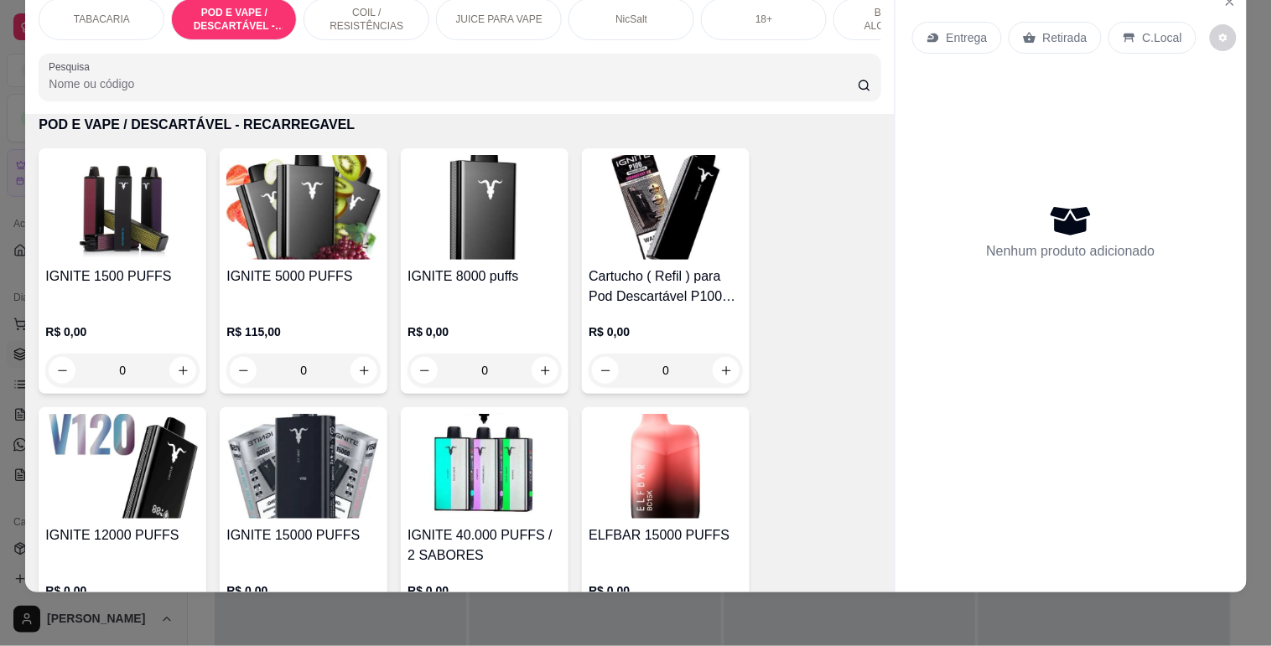
click at [269, 289] on div "IGNITE 5000 PUFFS" at bounding box center [303, 287] width 154 height 40
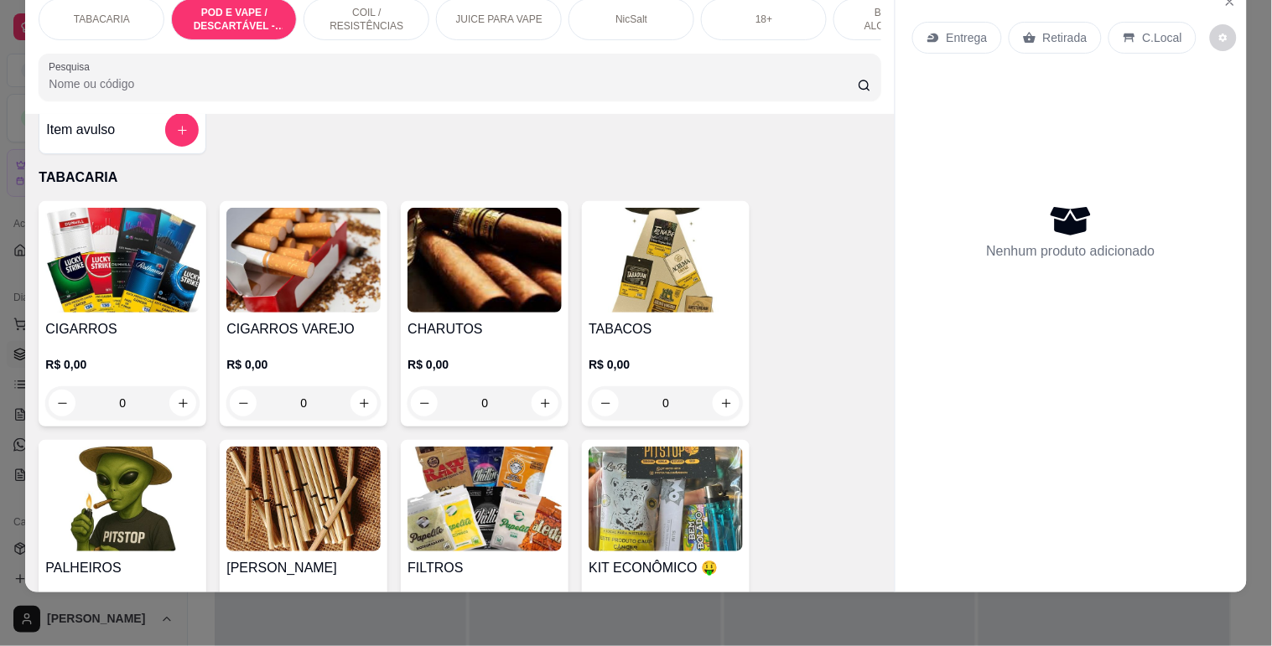
scroll to position [0, 0]
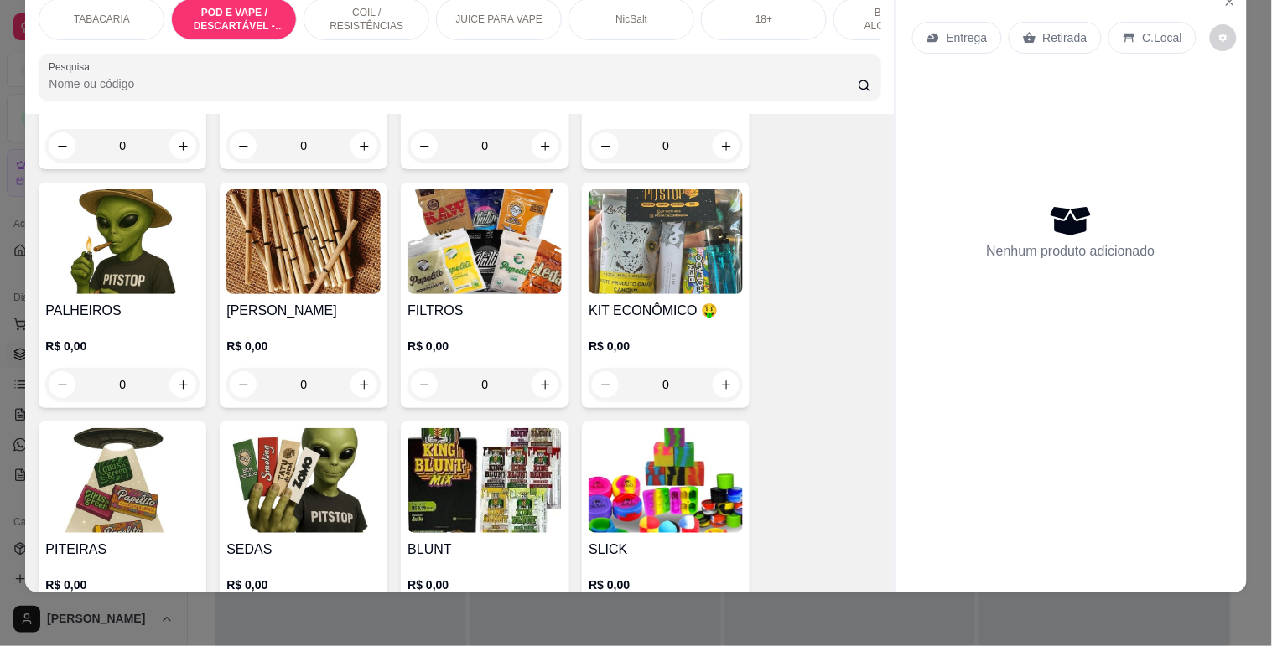
click at [246, 13] on p "POD E VAPE / DESCARTÁVEL - RECARREGAVEL" at bounding box center [233, 19] width 97 height 27
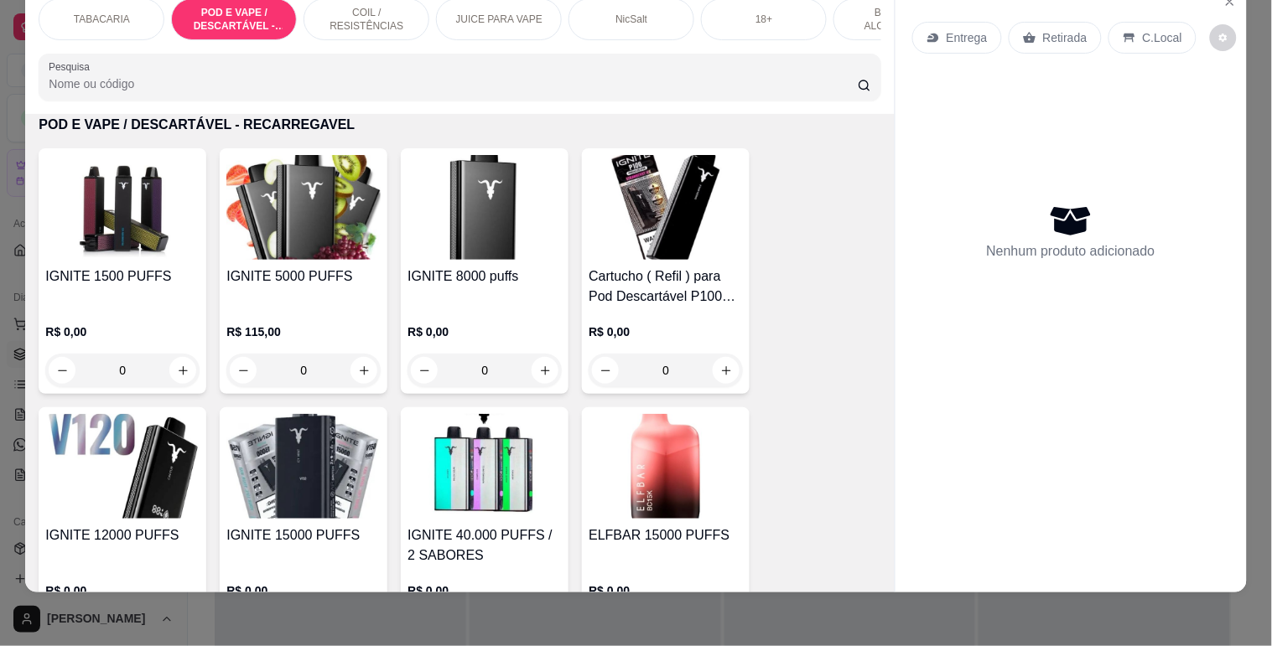
click at [269, 237] on img at bounding box center [303, 207] width 154 height 105
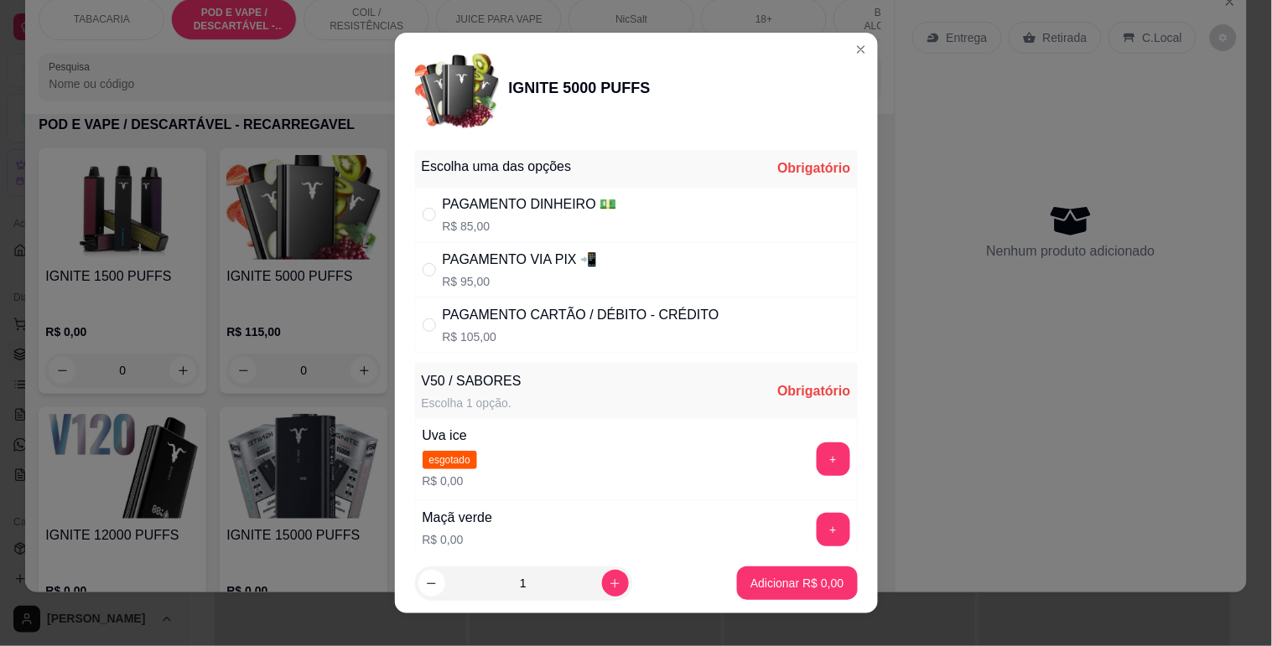
click at [430, 271] on div "" at bounding box center [432, 270] width 20 height 18
radio input "true"
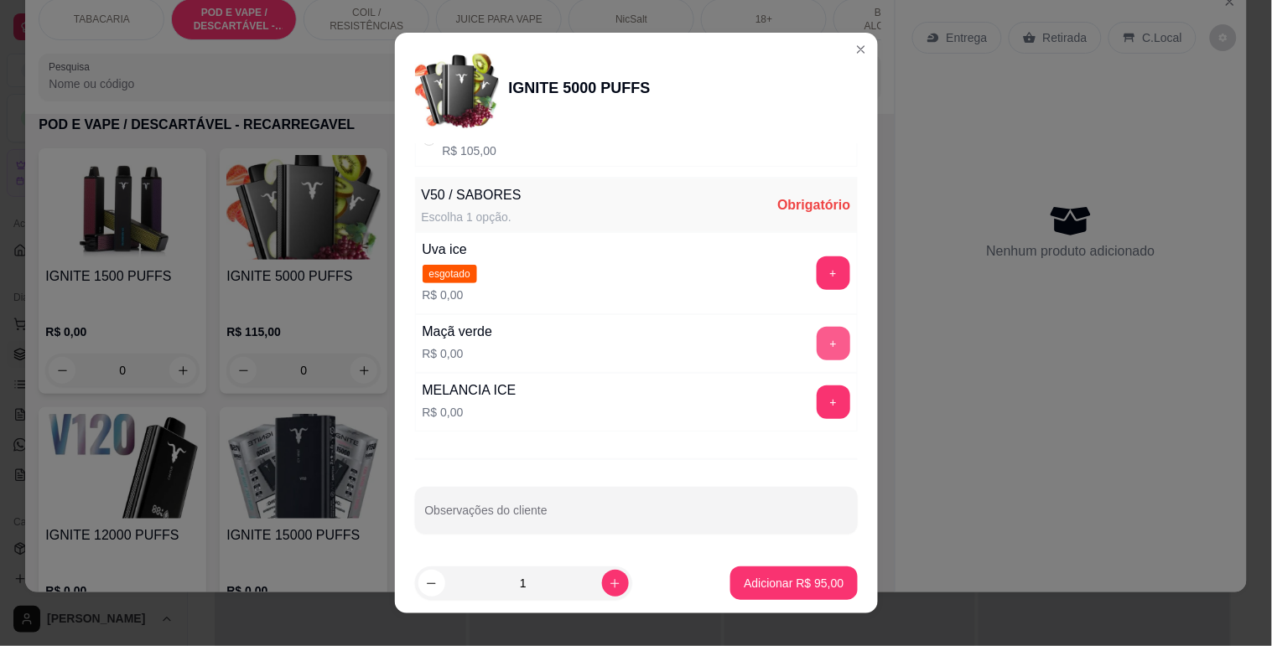
click at [816, 339] on button "+" at bounding box center [833, 344] width 34 height 34
click at [816, 267] on button "+" at bounding box center [833, 273] width 34 height 34
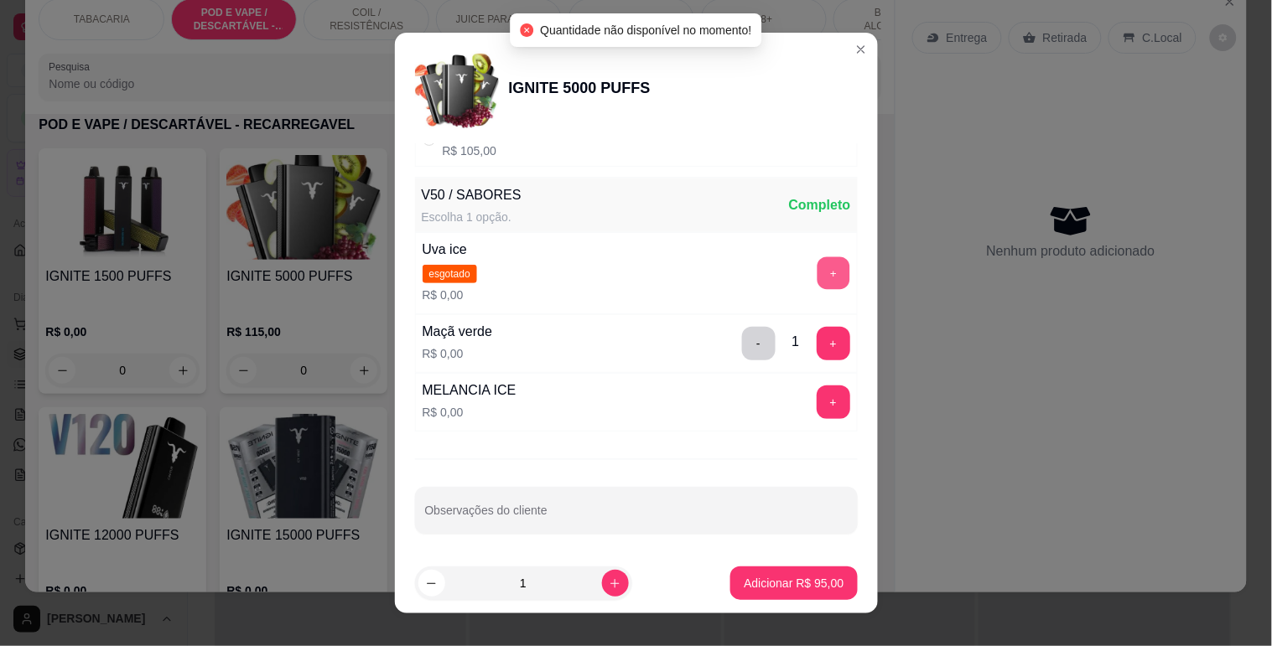
click at [816, 267] on button "+" at bounding box center [832, 272] width 33 height 33
click at [816, 267] on button "+" at bounding box center [833, 273] width 34 height 34
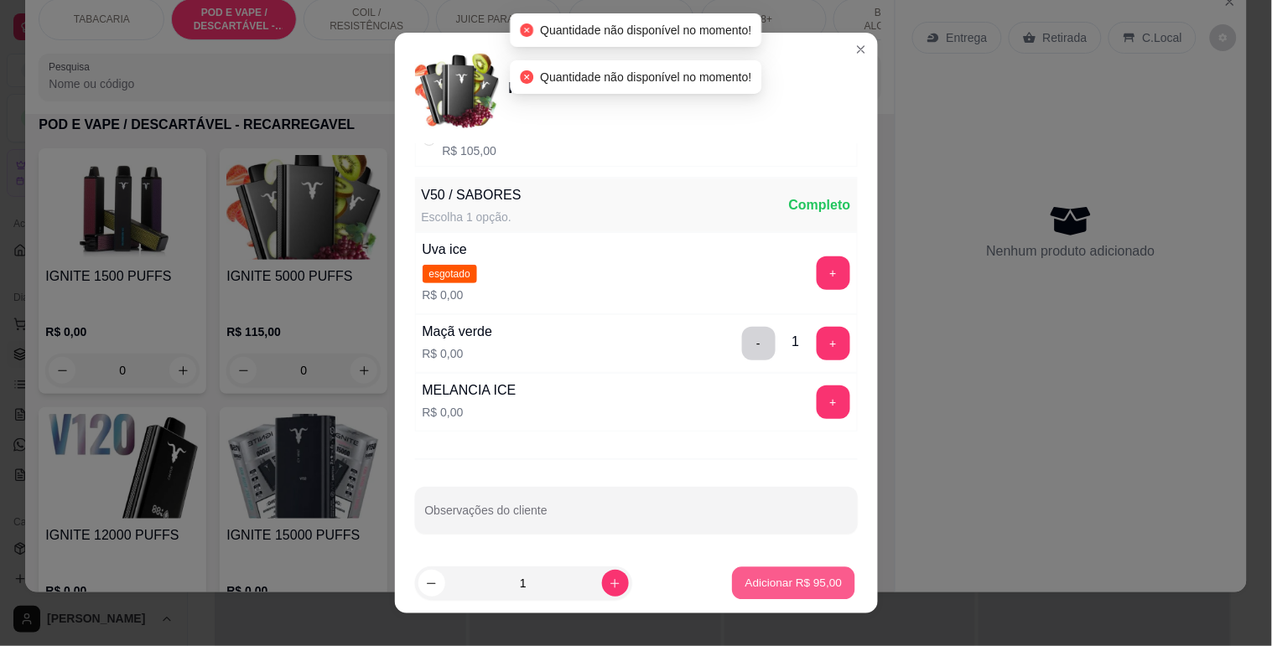
click at [786, 588] on p "Adicionar R$ 95,00" at bounding box center [793, 584] width 97 height 16
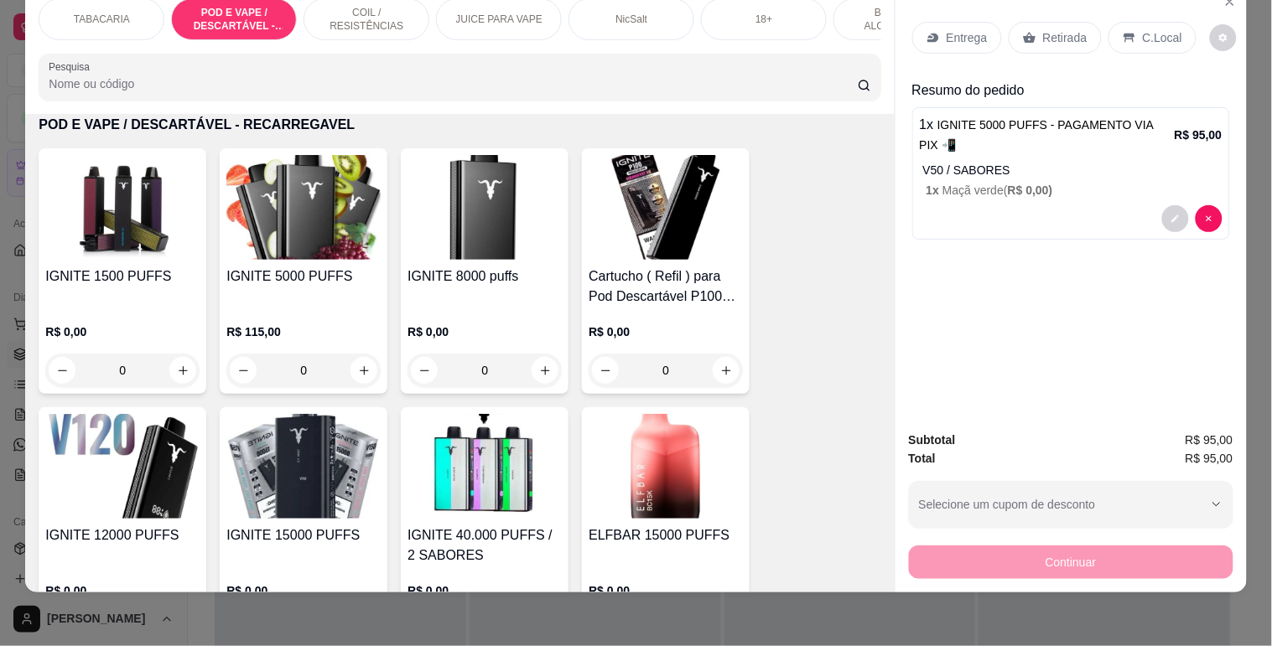
click at [1129, 23] on div "C.Local" at bounding box center [1152, 38] width 88 height 32
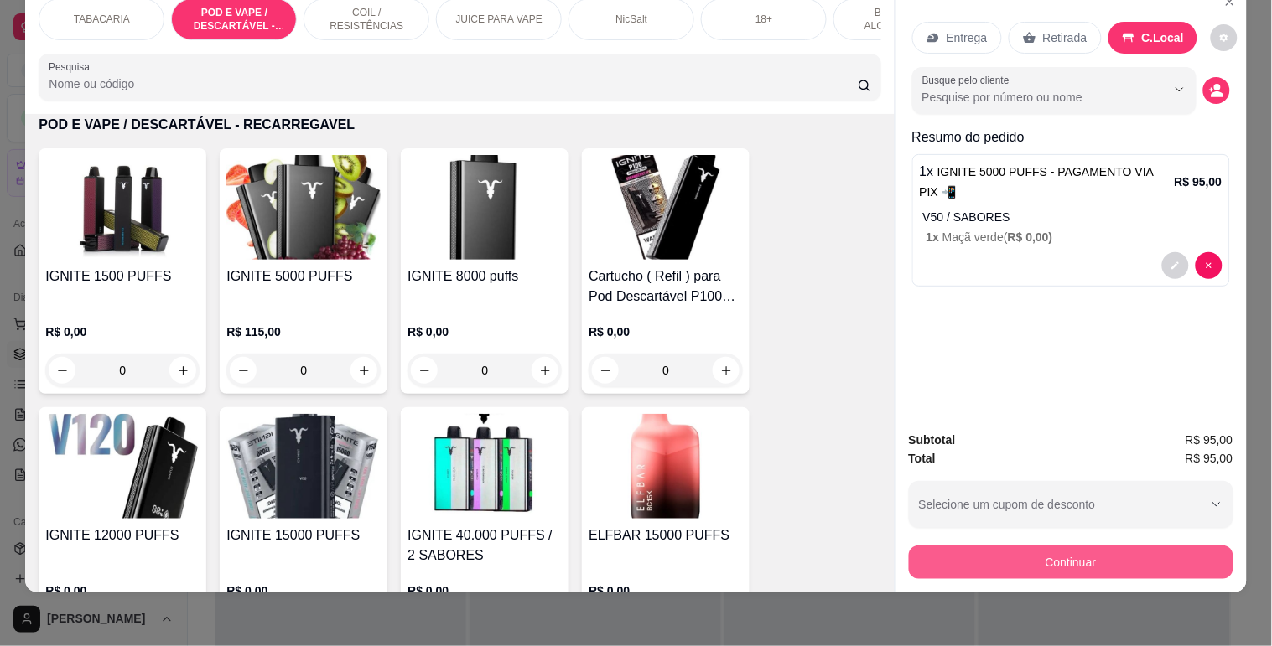
click at [1059, 546] on button "Continuar" at bounding box center [1071, 563] width 324 height 34
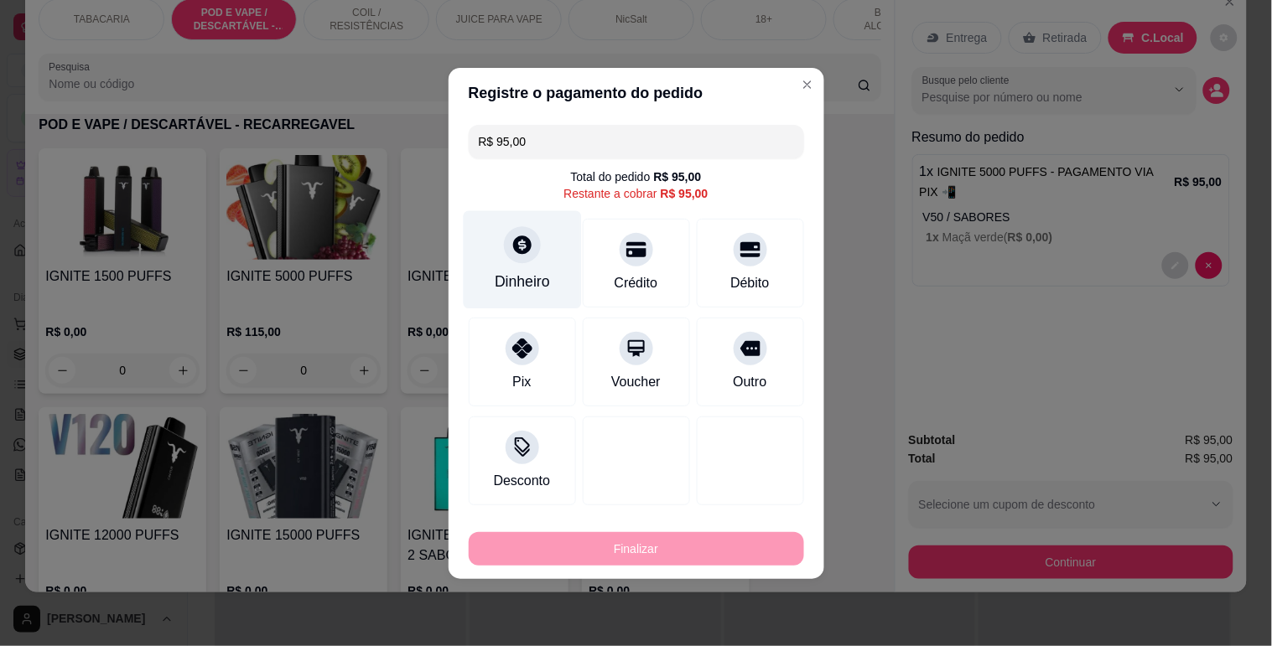
click at [522, 262] on div "Dinheiro" at bounding box center [522, 259] width 118 height 98
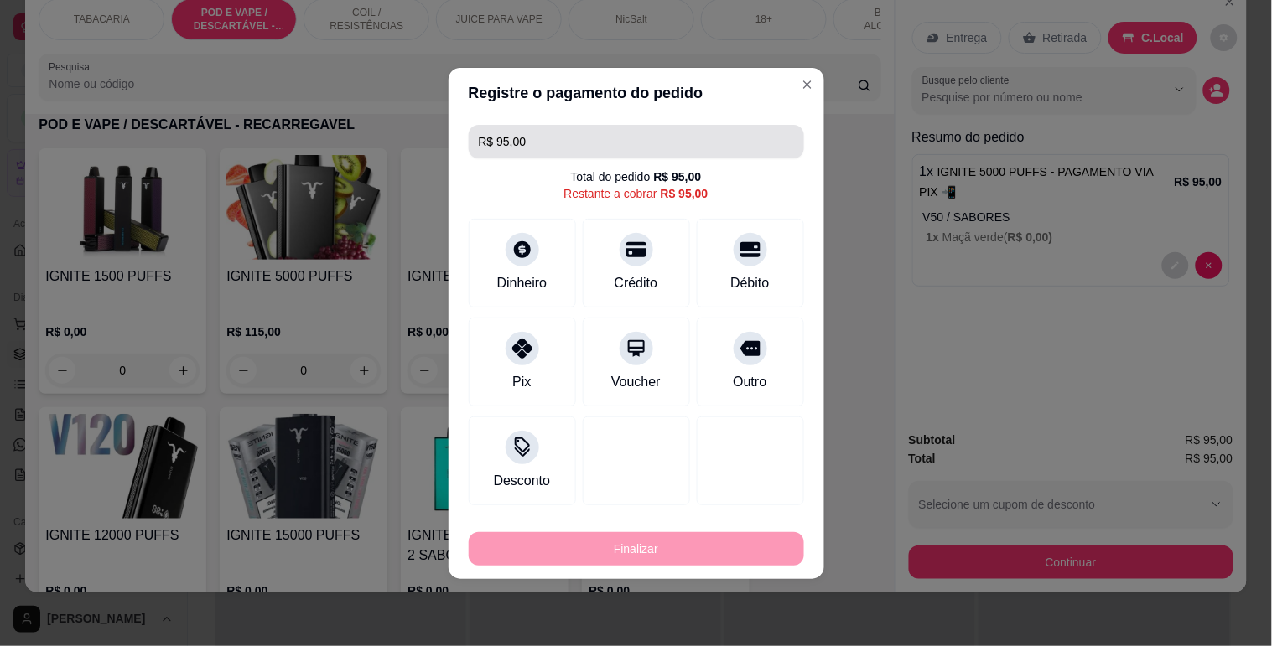
click at [555, 157] on input "R$ 95,00" at bounding box center [636, 142] width 315 height 34
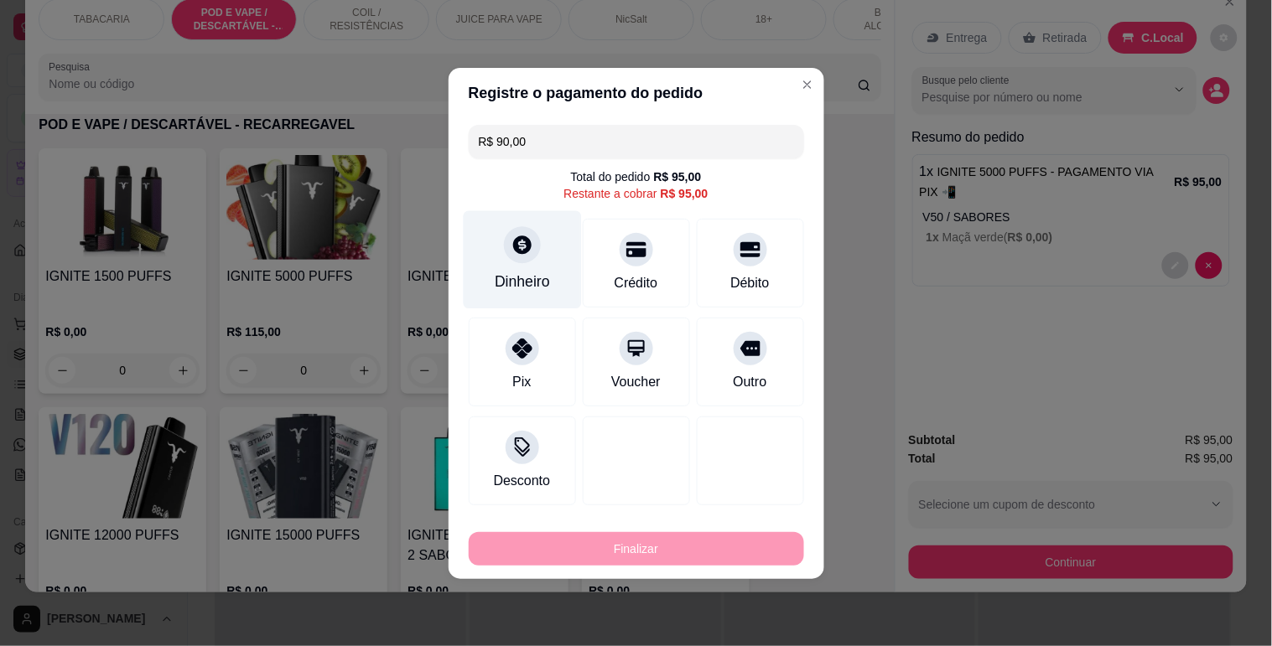
click at [529, 254] on icon at bounding box center [521, 245] width 22 height 22
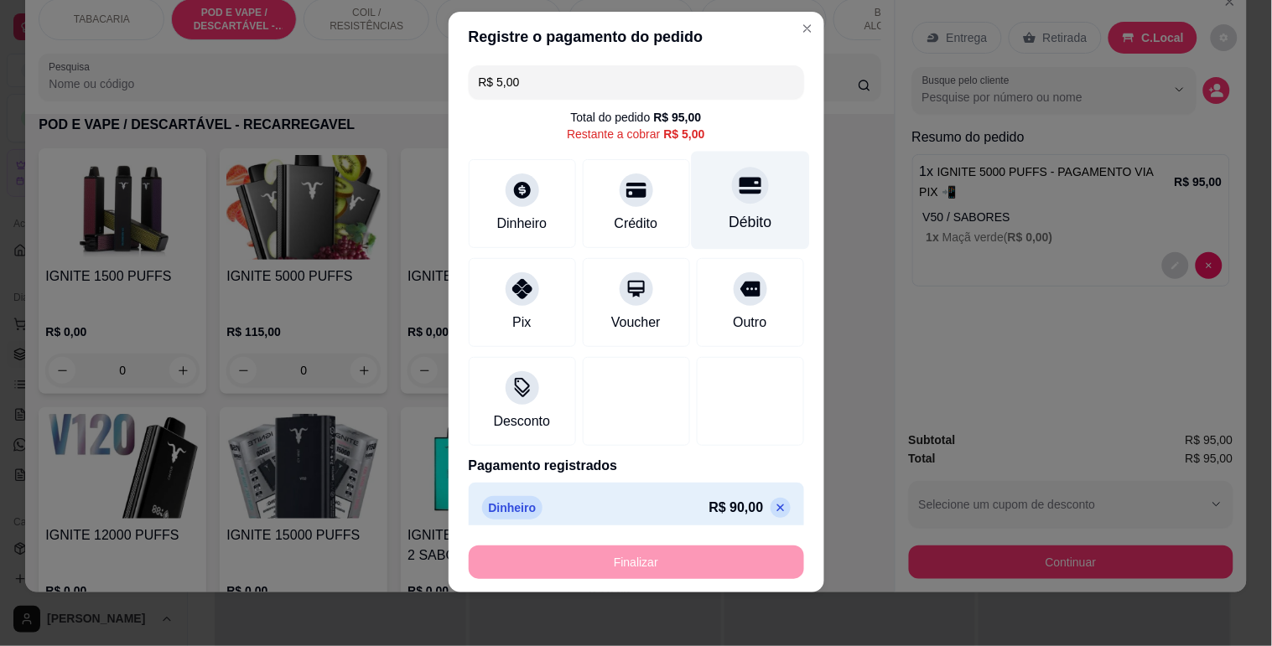
scroll to position [0, 0]
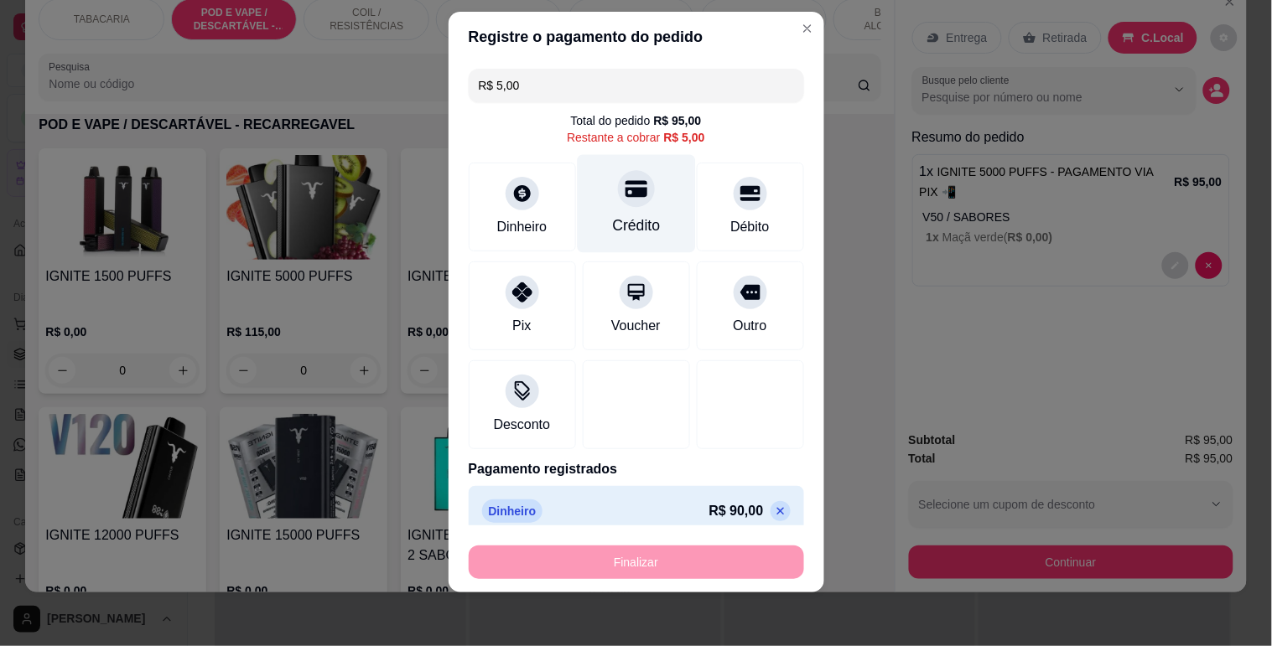
click at [624, 190] on icon at bounding box center [635, 188] width 22 height 17
type input "R$ 0,00"
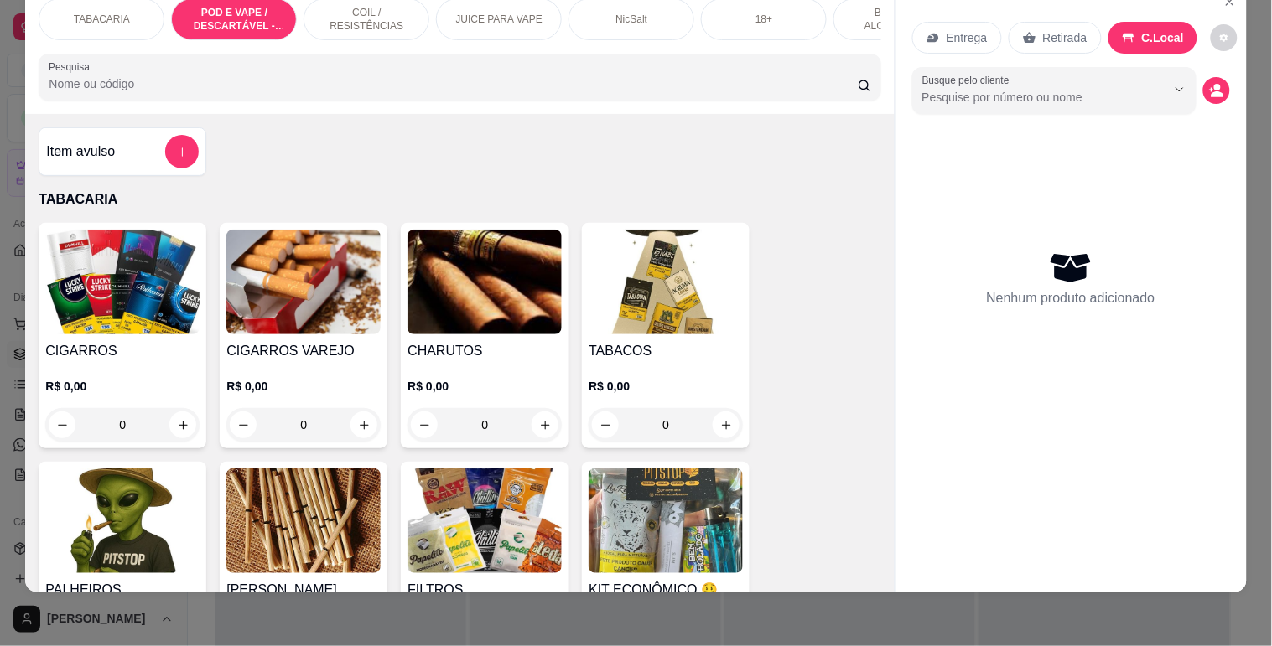
click at [176, 148] on icon "add-separate-item" at bounding box center [182, 152] width 13 height 13
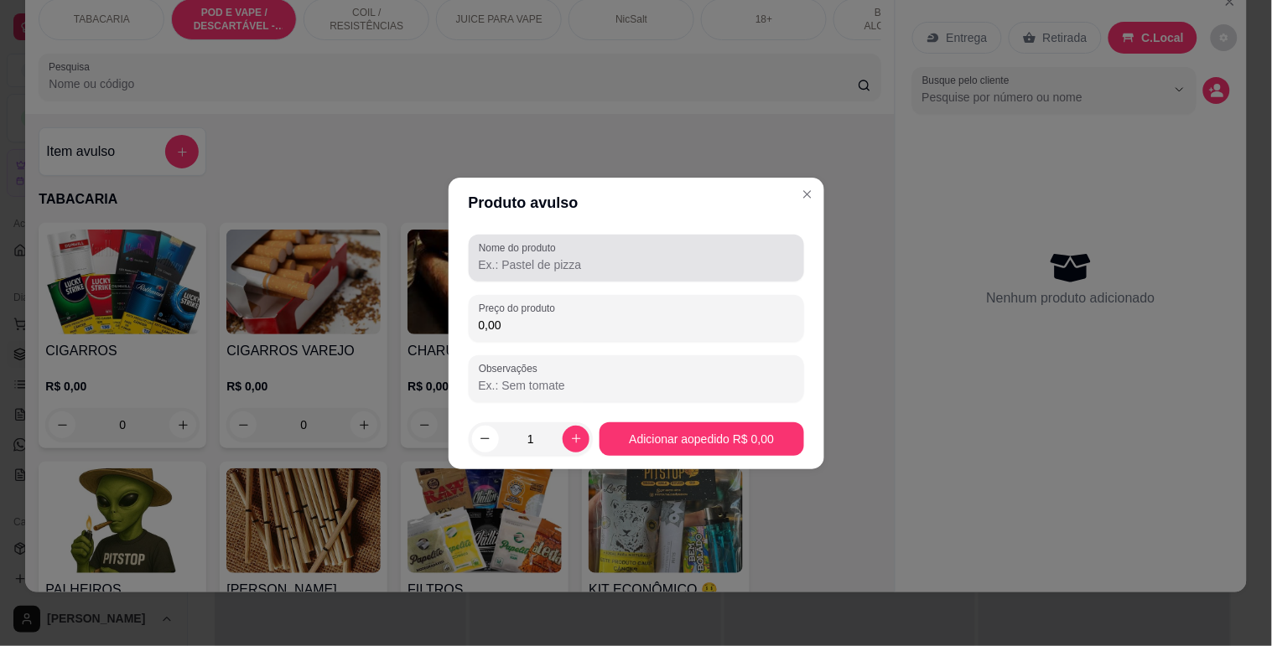
click at [518, 271] on input "Nome do produto" at bounding box center [636, 264] width 315 height 17
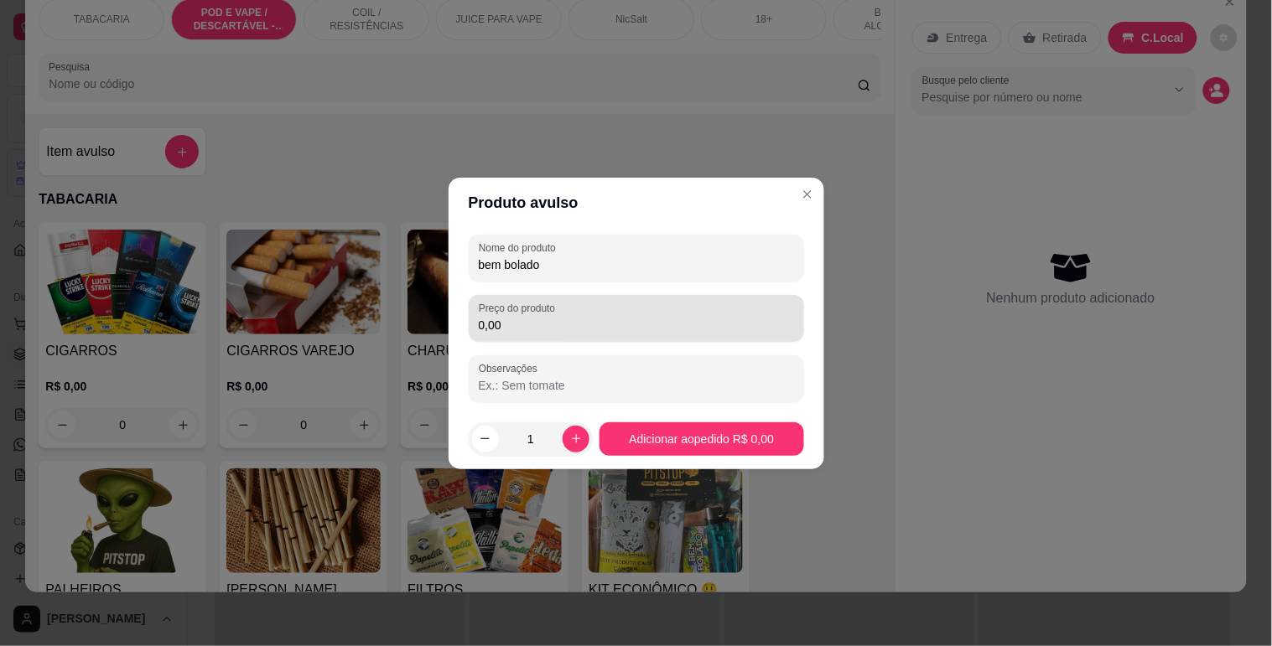
type input "bem bolado"
click at [549, 328] on input "0,00" at bounding box center [636, 325] width 315 height 17
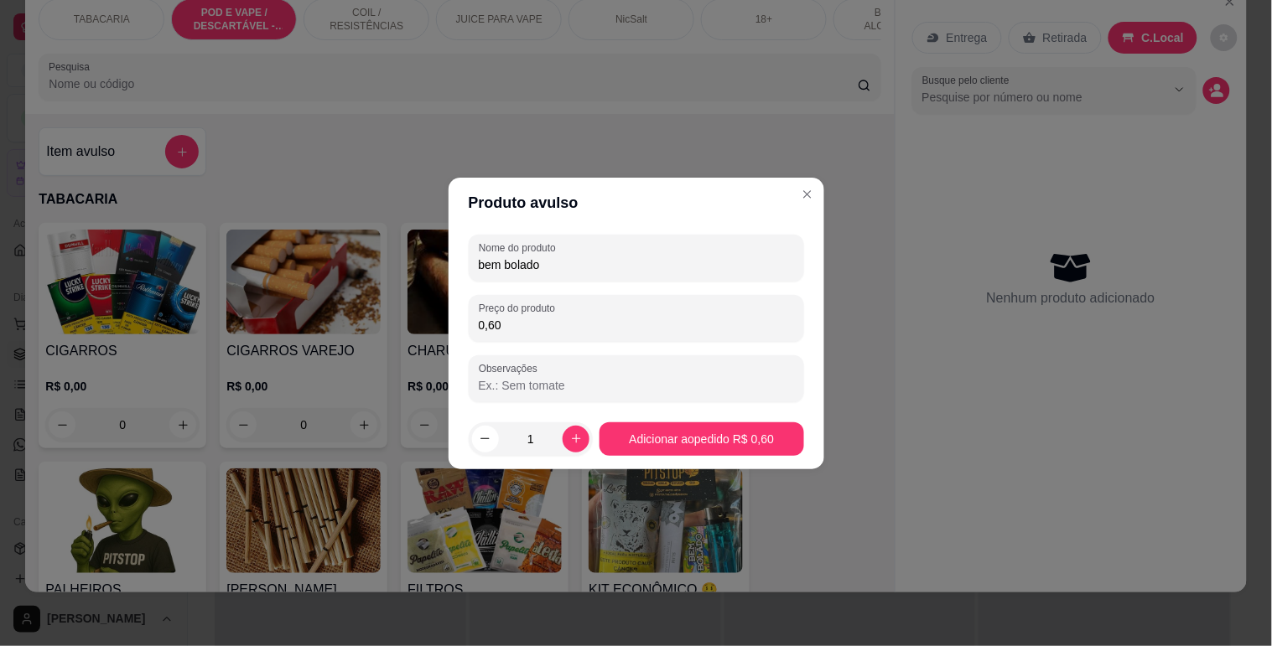
type input "6,00"
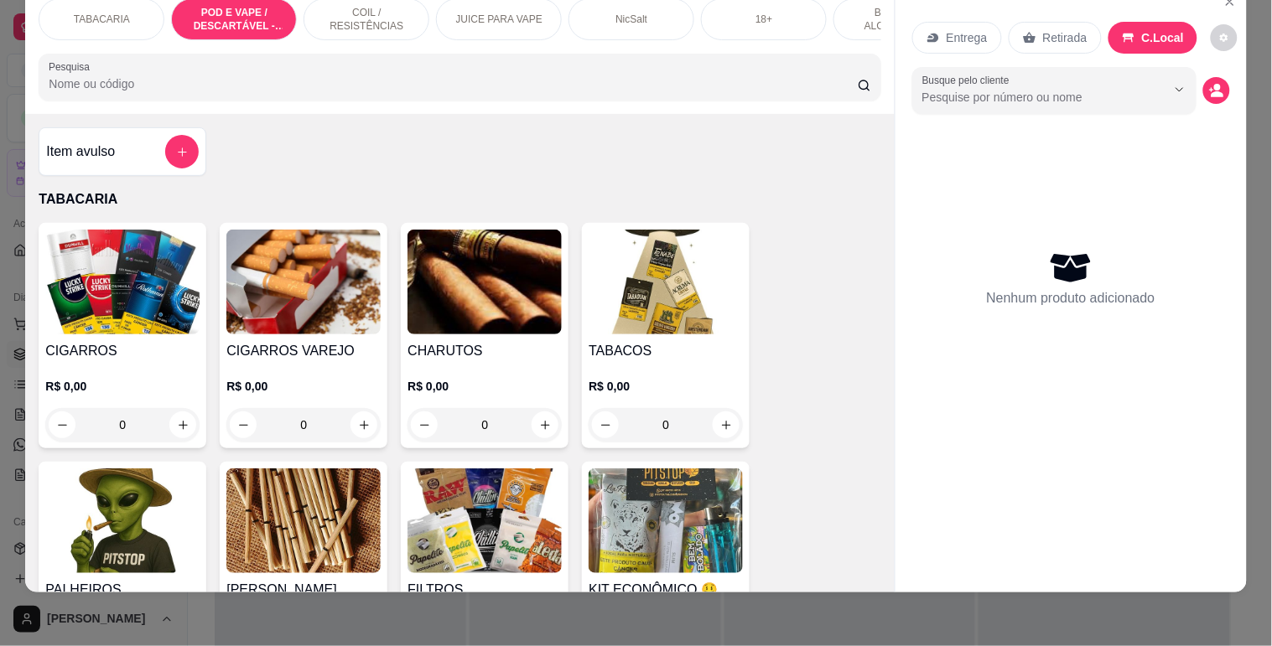
click at [801, 177] on div "Item avulso TABACARIA CIGARROS R$ 0,00 0 CIGARROS VAREJO R$ 0,00 0 CHARUTOS R$ …" at bounding box center [459, 353] width 868 height 479
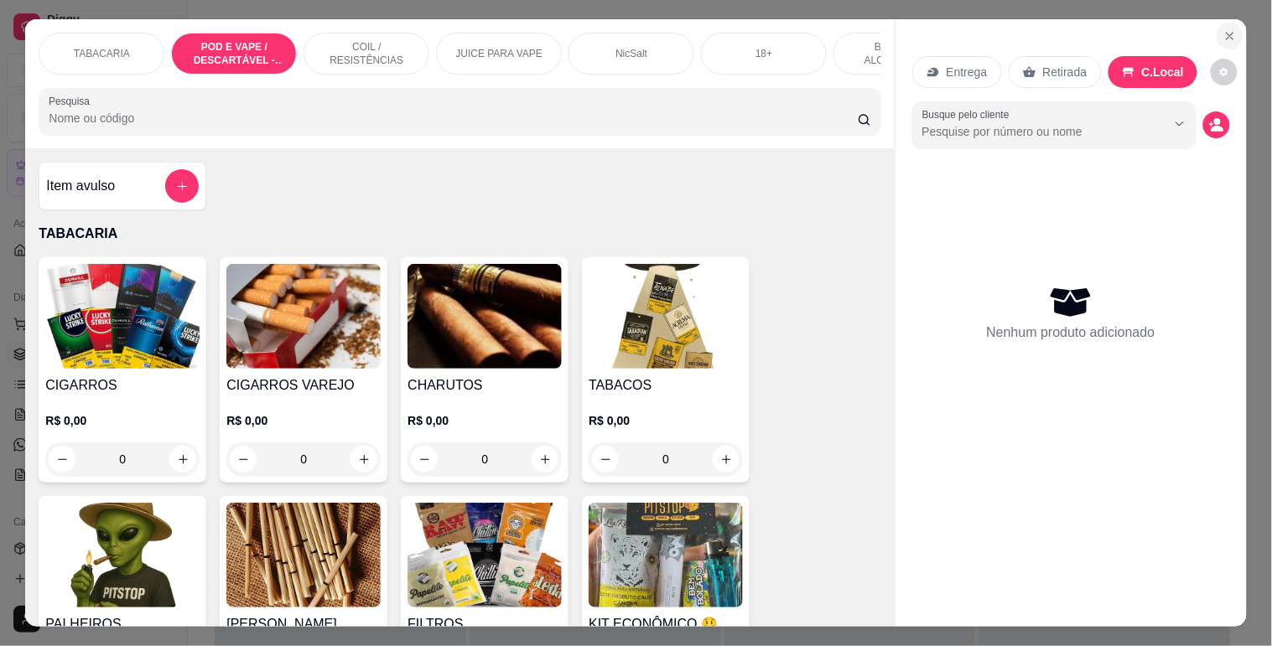
click at [1229, 29] on icon "Close" at bounding box center [1229, 35] width 13 height 13
